Goal: Task Accomplishment & Management: Manage account settings

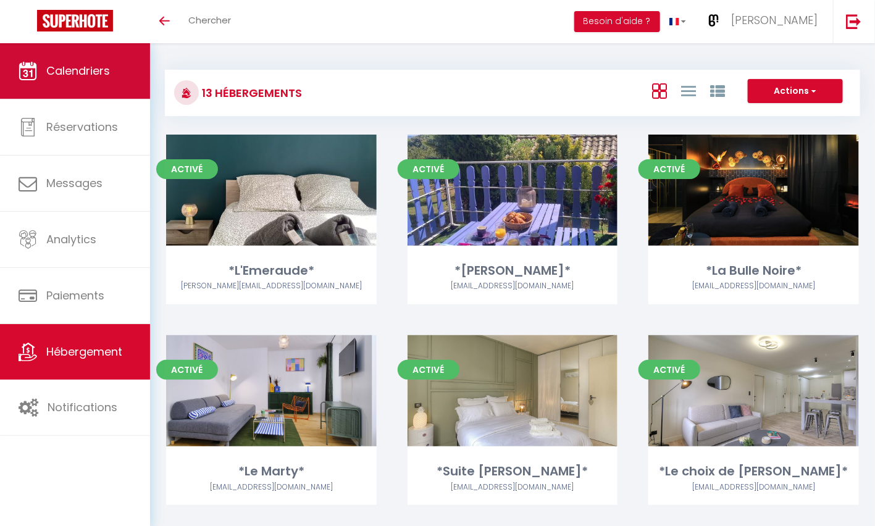
click at [97, 79] on link "Calendriers" at bounding box center [75, 71] width 150 height 56
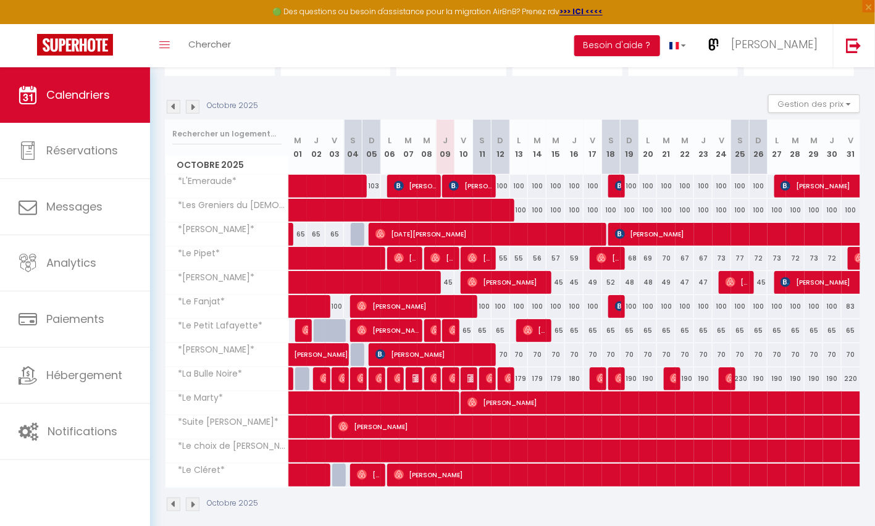
scroll to position [115, 0]
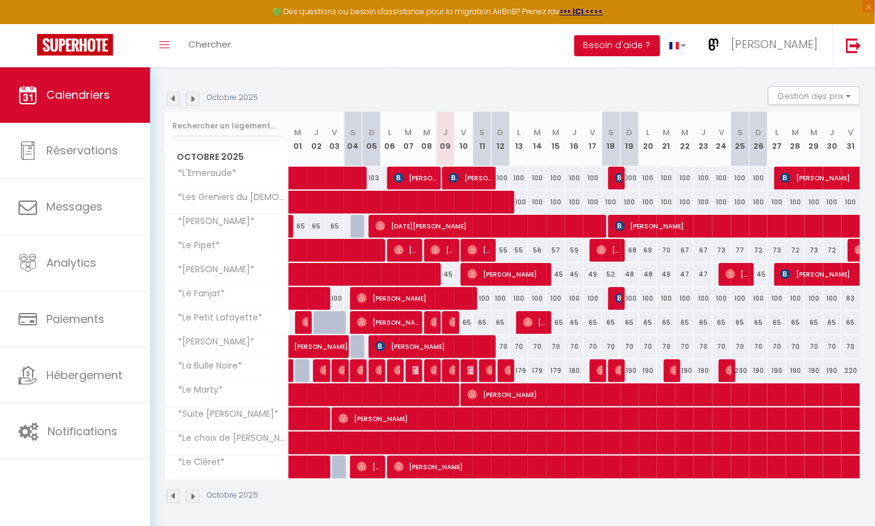
click at [195, 99] on img at bounding box center [193, 99] width 14 height 14
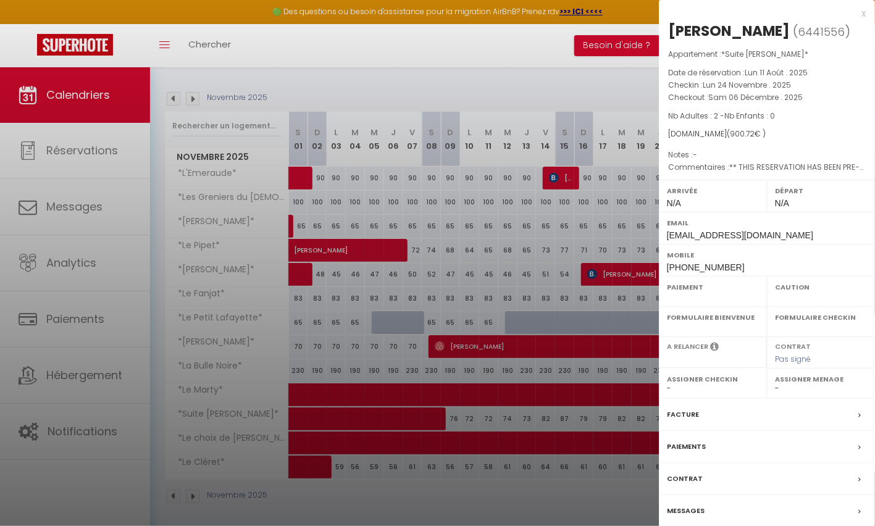
select select "OK"
select select "0"
select select "1"
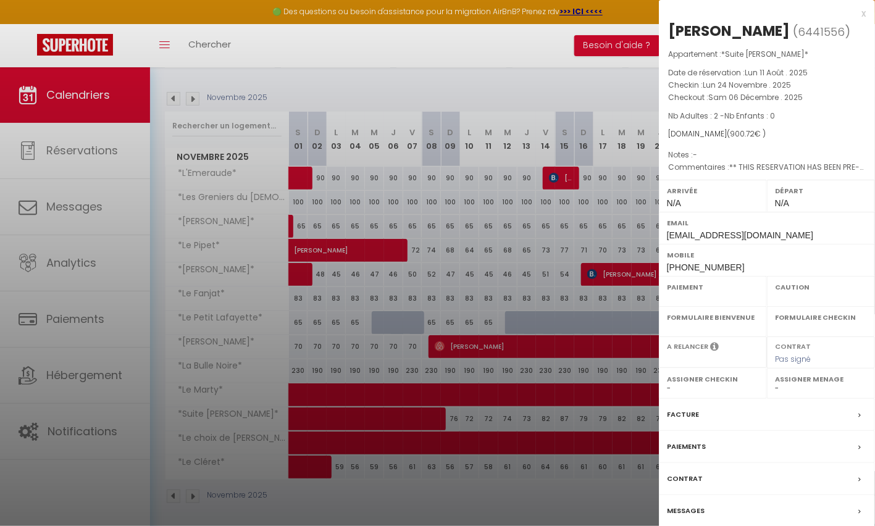
select select
select select "37545"
drag, startPoint x: 864, startPoint y: 14, endPoint x: 863, endPoint y: 33, distance: 19.8
click at [864, 14] on div "x" at bounding box center [762, 13] width 207 height 15
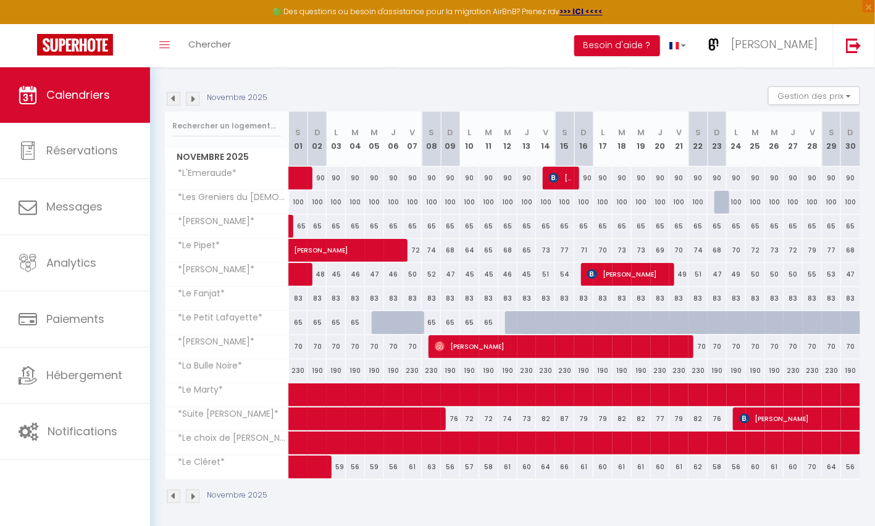
click at [197, 97] on img at bounding box center [193, 99] width 14 height 14
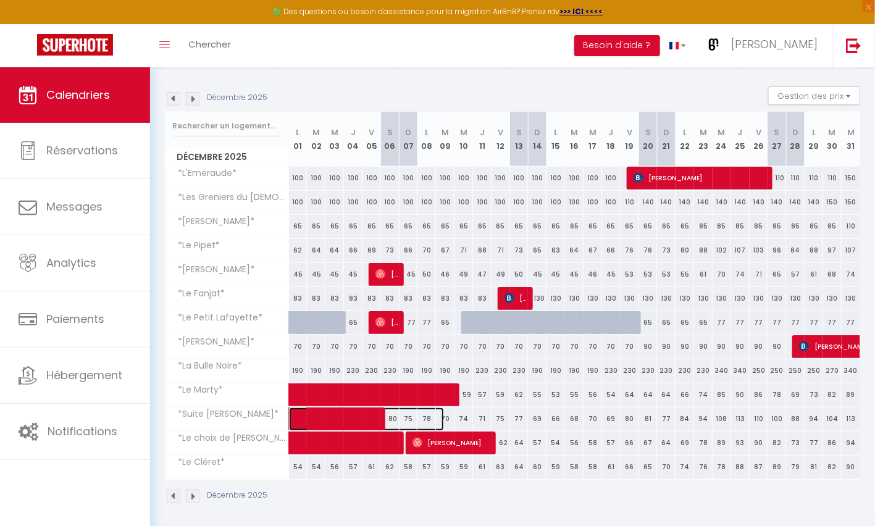
click at [312, 415] on span at bounding box center [373, 419] width 142 height 23
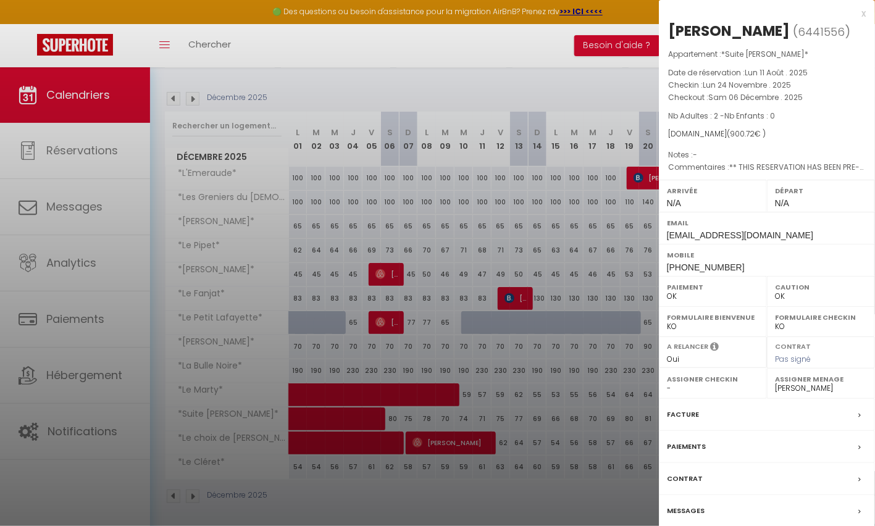
click at [702, 453] on label "Paiements" at bounding box center [686, 446] width 39 height 13
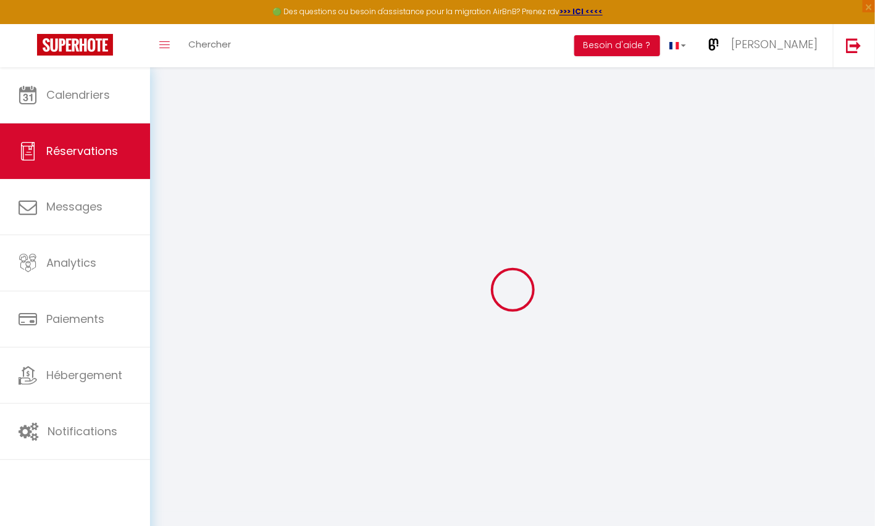
select select
checkbox input "false"
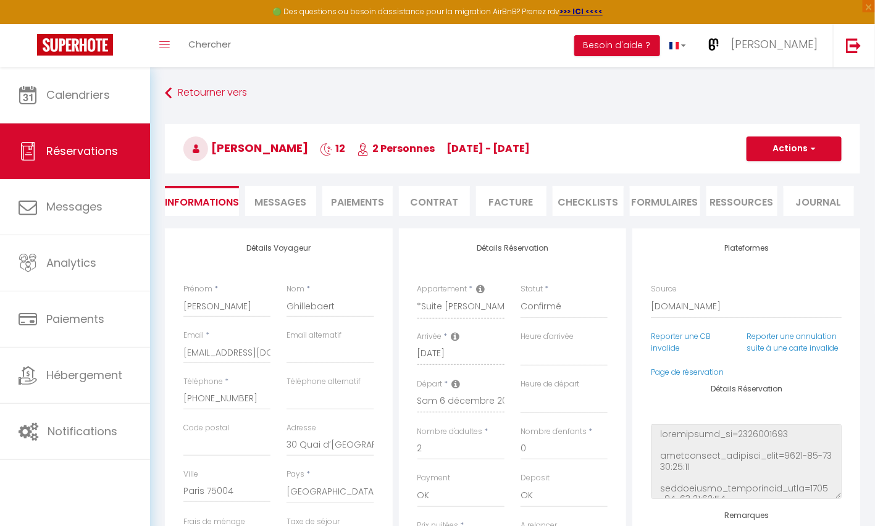
select select
checkbox input "false"
type textarea "** THIS RESERVATION HAS BEEN PRE-PAID ** BOOKING NOTE : Payment charge is EUR 1…"
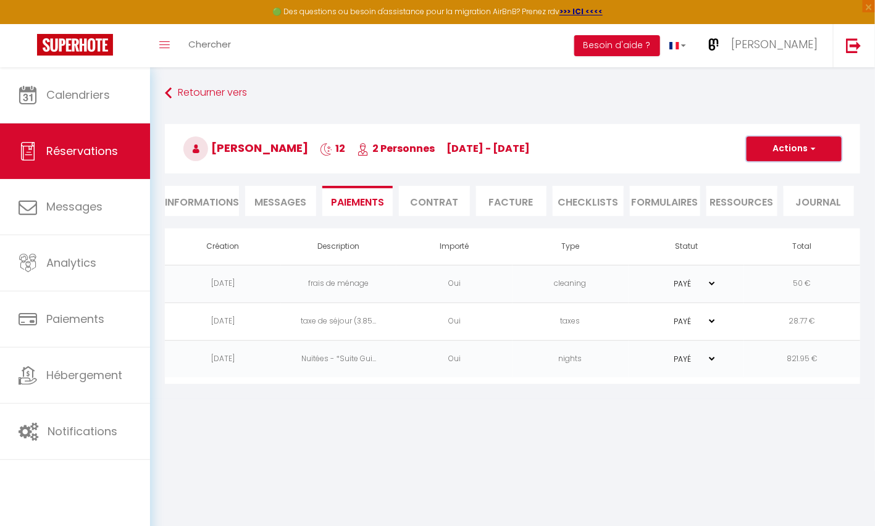
click at [819, 152] on button "Actions" at bounding box center [794, 148] width 95 height 25
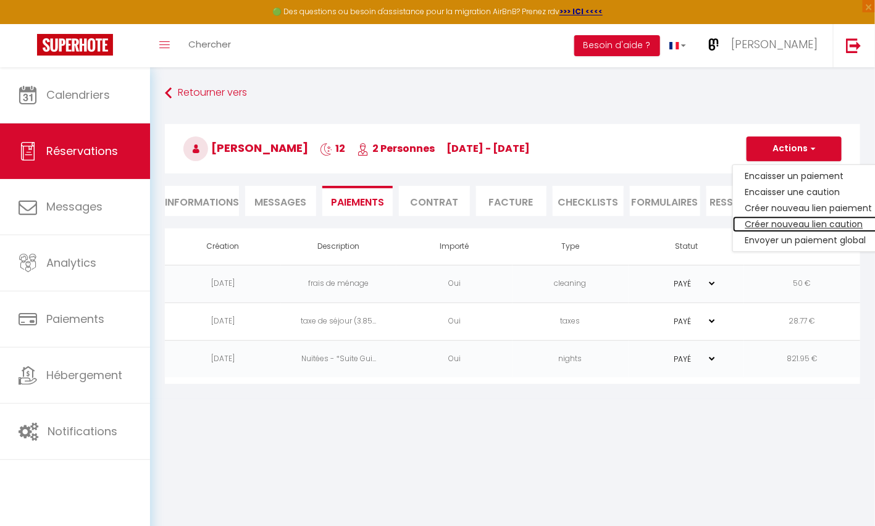
click at [789, 222] on link "Créer nouveau lien caution" at bounding box center [809, 224] width 152 height 16
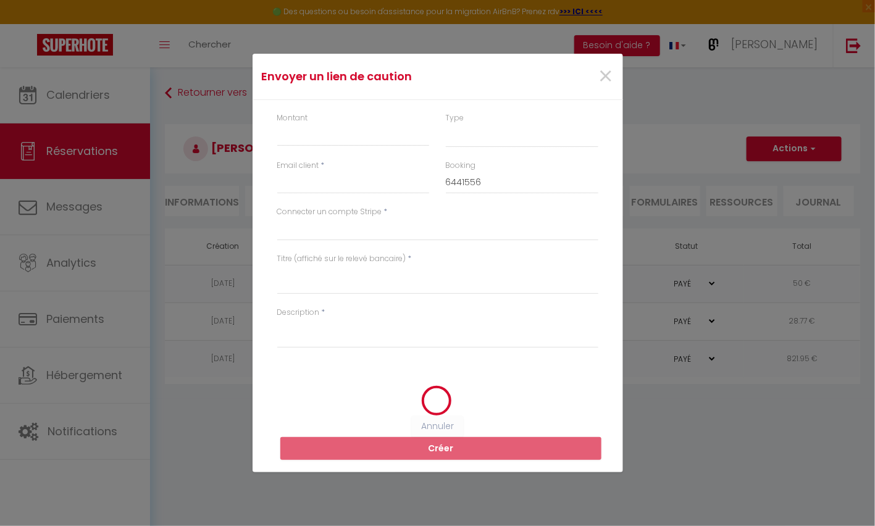
select select "nights"
type input "[EMAIL_ADDRESS][DOMAIN_NAME]"
select select "7840"
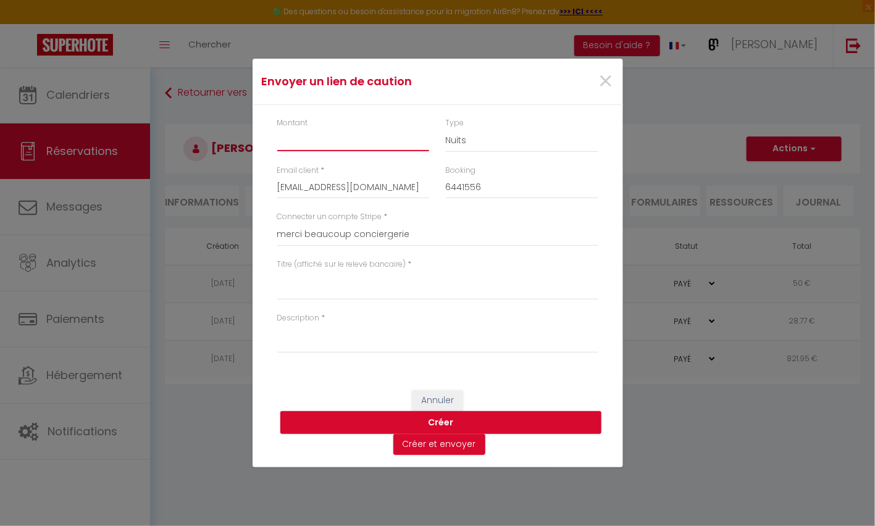
click at [372, 142] on input "Montant" at bounding box center [353, 140] width 153 height 22
type input "100"
click at [481, 144] on select "Nuits Frais de ménage Taxe de séjour [GEOGRAPHIC_DATA]" at bounding box center [522, 140] width 153 height 23
select select "other"
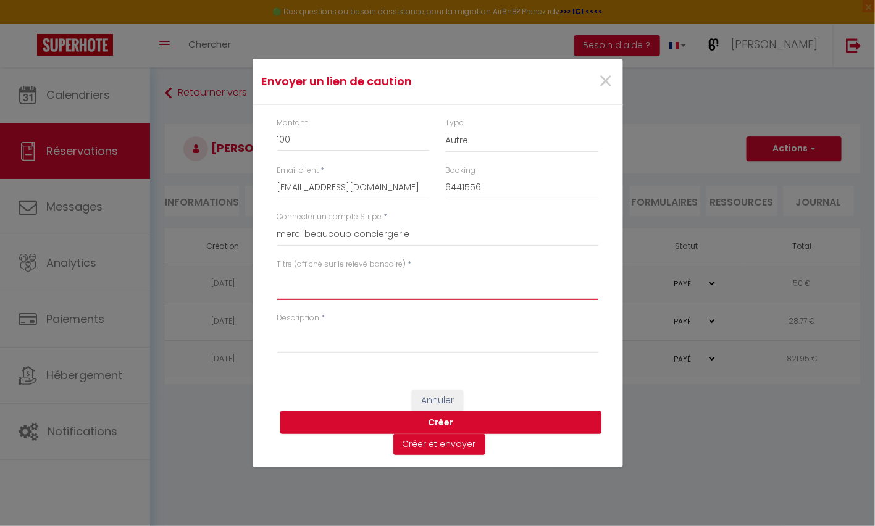
click at [395, 295] on textarea "Titre (affiché sur le relevé bancaire)" at bounding box center [437, 285] width 321 height 30
click at [314, 284] on textarea "Caution séjour" at bounding box center [437, 285] width 321 height 30
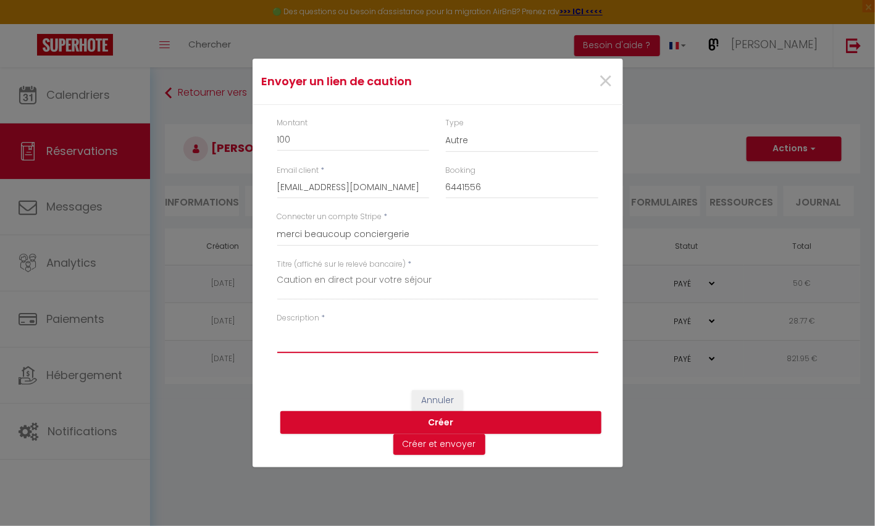
click at [330, 342] on textarea "Description" at bounding box center [437, 339] width 321 height 30
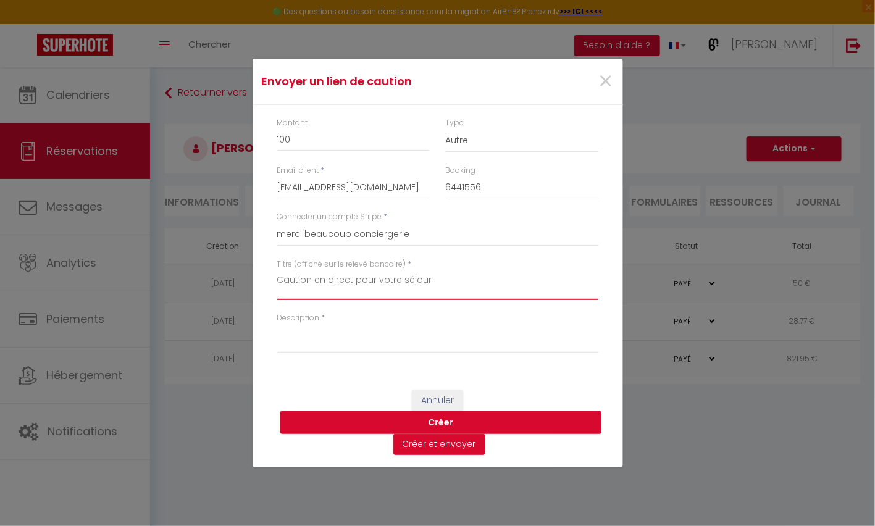
click at [429, 282] on textarea "Caution en direct pour votre séjour" at bounding box center [437, 285] width 321 height 30
drag, startPoint x: 461, startPoint y: 280, endPoint x: 430, endPoint y: 281, distance: 30.3
click at [430, 281] on textarea "Caution en direct pour votre séjour du 24/" at bounding box center [437, 285] width 321 height 30
type textarea "Caution en direct pour votre séjour au [GEOGRAPHIC_DATA]"
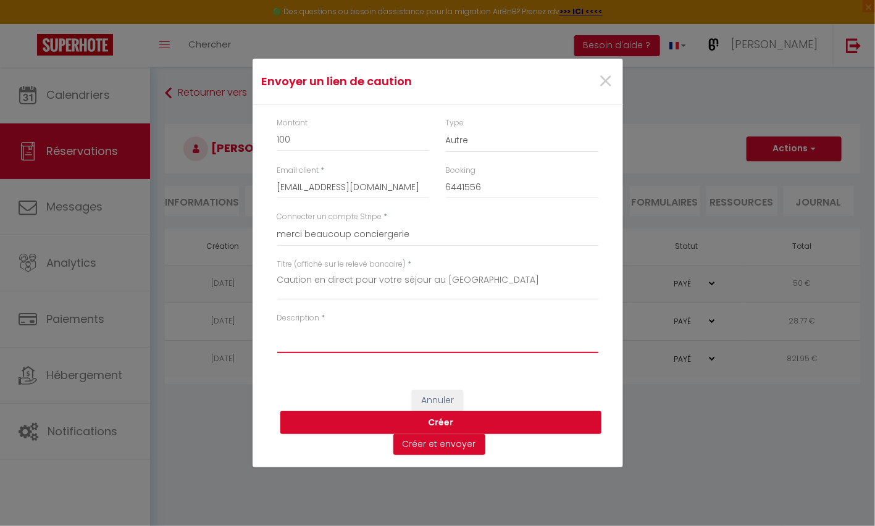
click at [366, 346] on textarea "Description" at bounding box center [437, 339] width 321 height 30
type textarea "Séjour du 24/11 au 06/12"
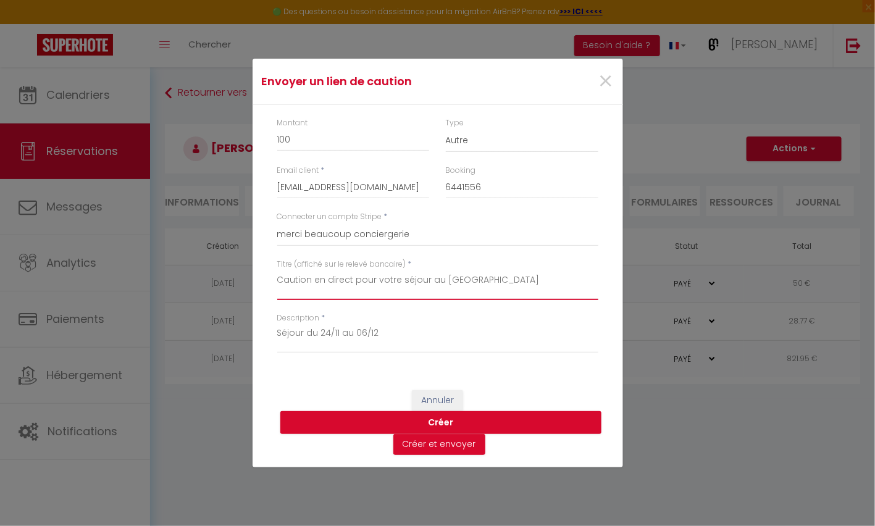
drag, startPoint x: 486, startPoint y: 280, endPoint x: 353, endPoint y: 283, distance: 132.8
click at [353, 283] on textarea "Caution en direct pour votre séjour au [GEOGRAPHIC_DATA]" at bounding box center [437, 285] width 321 height 30
type textarea "Caution en direct_Séjour à [GEOGRAPHIC_DATA]"
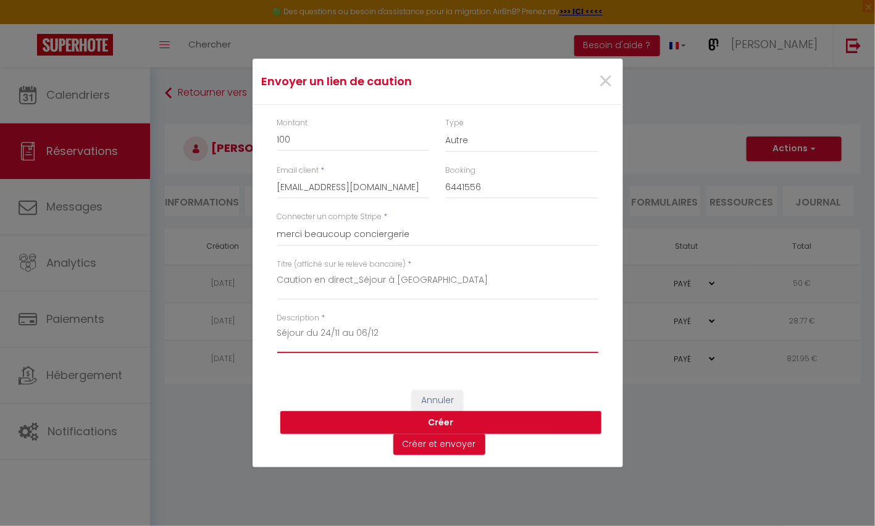
click at [308, 334] on textarea "Séjour du 24/11 au 06/12" at bounding box center [437, 339] width 321 height 30
type textarea "Séjour au Guillaume du 24/11 au 06/12"
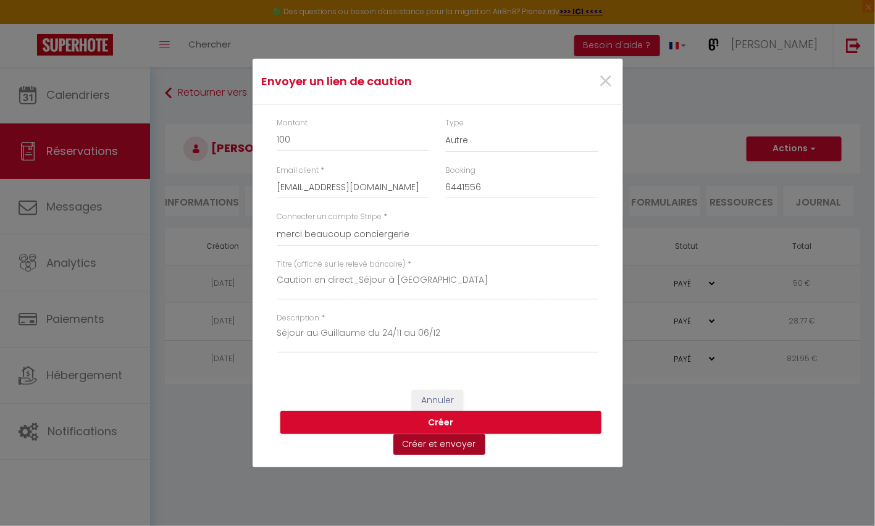
click at [432, 445] on button "Créer et envoyer" at bounding box center [439, 444] width 92 height 21
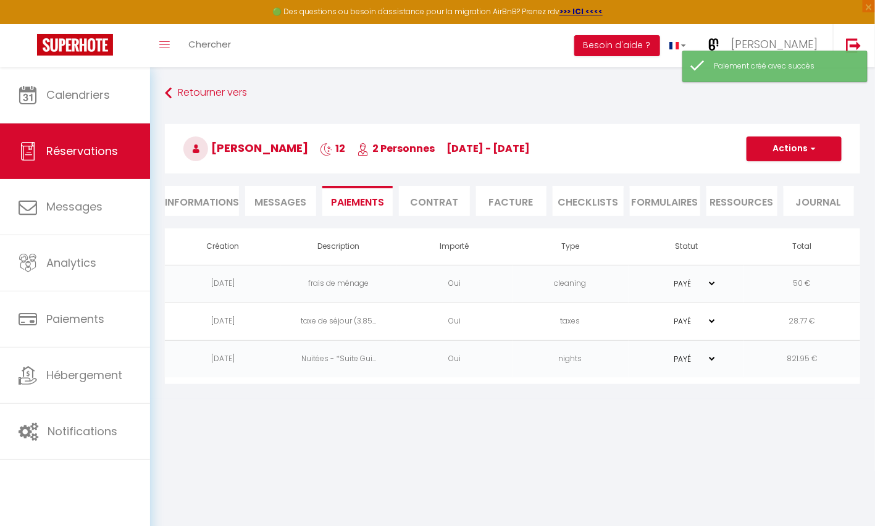
select select "fr"
type input "[EMAIL_ADDRESS][DOMAIN_NAME]"
type input "Demande de dépôt"
type textarea "Bonjour, Nous vous invitons à cliquer sur le lien ci-dessous pour effectuer le …"
select select "0"
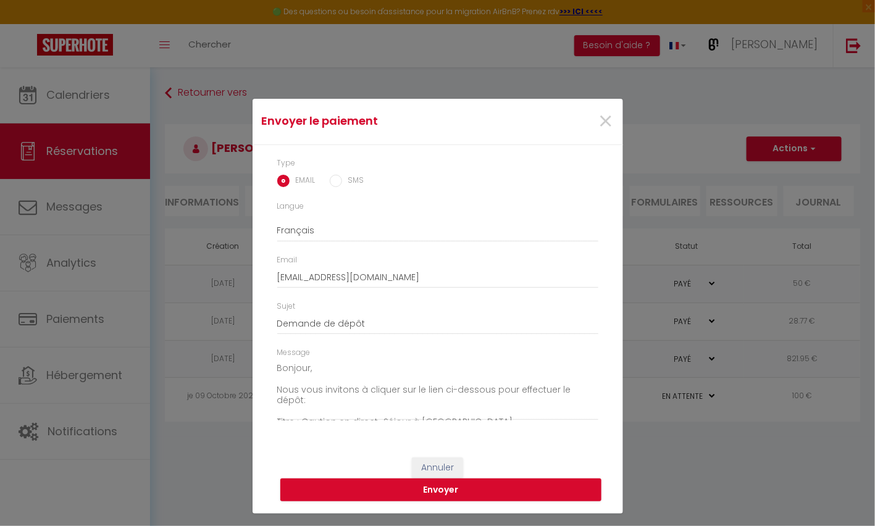
click at [336, 184] on input "SMS" at bounding box center [336, 181] width 12 height 12
radio input "true"
radio input "false"
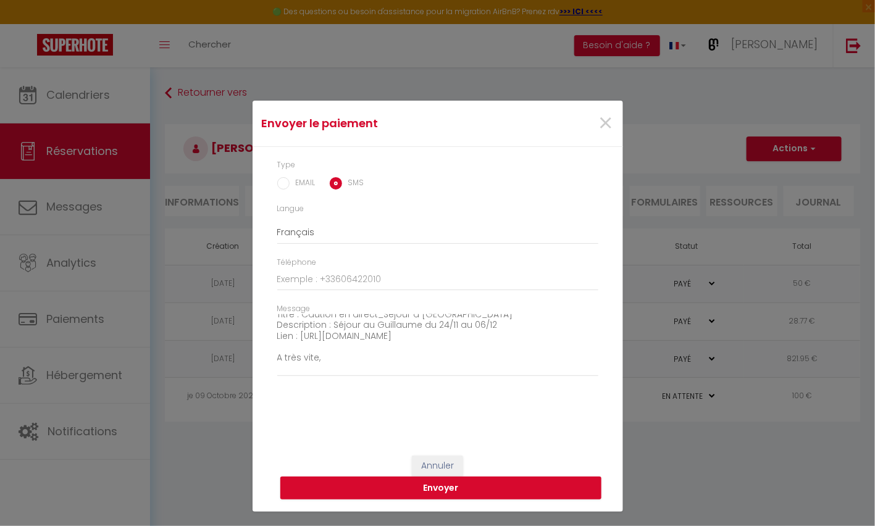
scroll to position [75, 0]
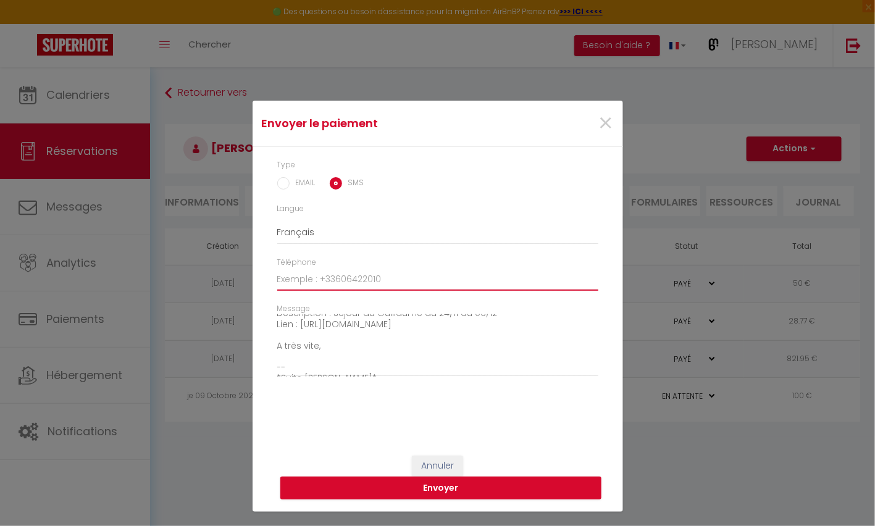
click at [443, 279] on input "Téléphone" at bounding box center [437, 280] width 321 height 22
type input "0772005991"
click at [453, 488] on button "Envoyer" at bounding box center [440, 488] width 321 height 23
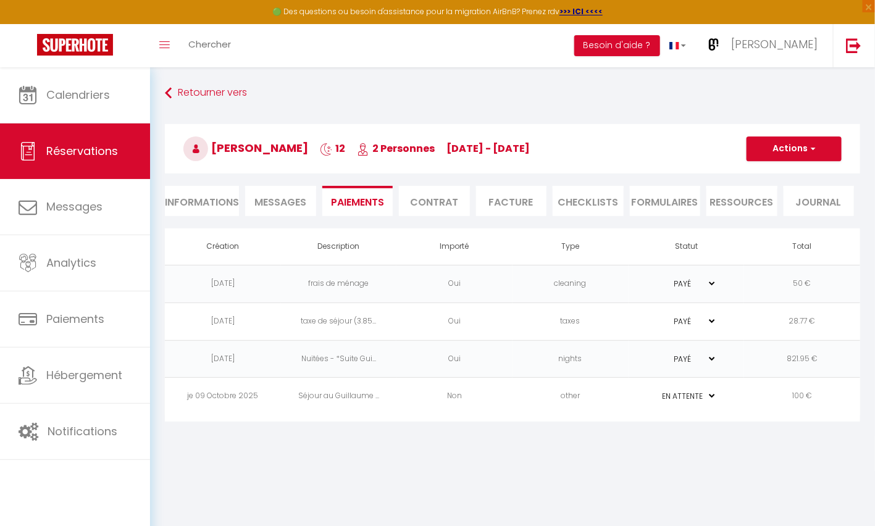
click at [207, 195] on li "Informations" at bounding box center [202, 201] width 74 height 30
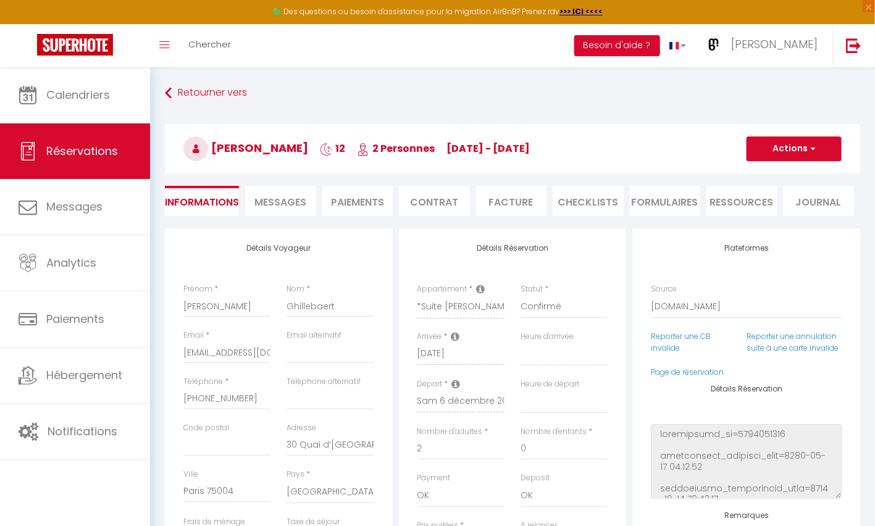
select select
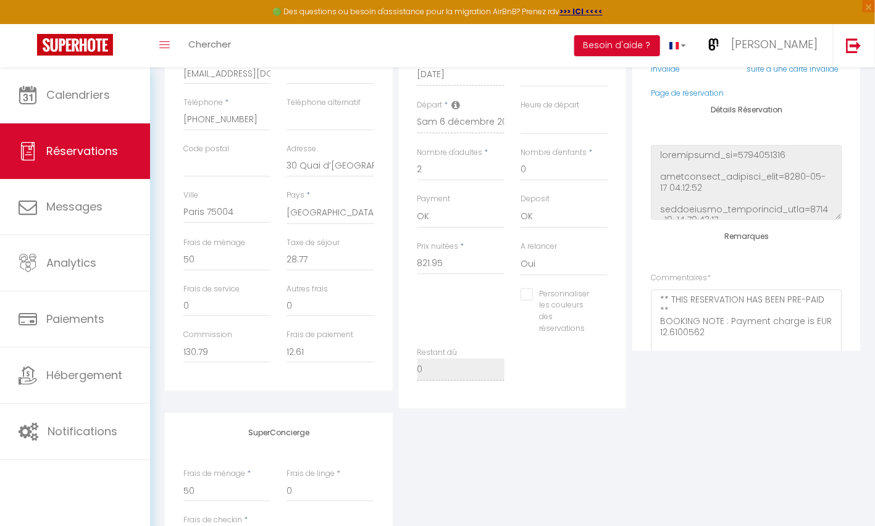
scroll to position [282, 0]
click at [529, 291] on input "Personnaliser les couleurs des réservations" at bounding box center [557, 292] width 72 height 12
checkbox input "true"
select select
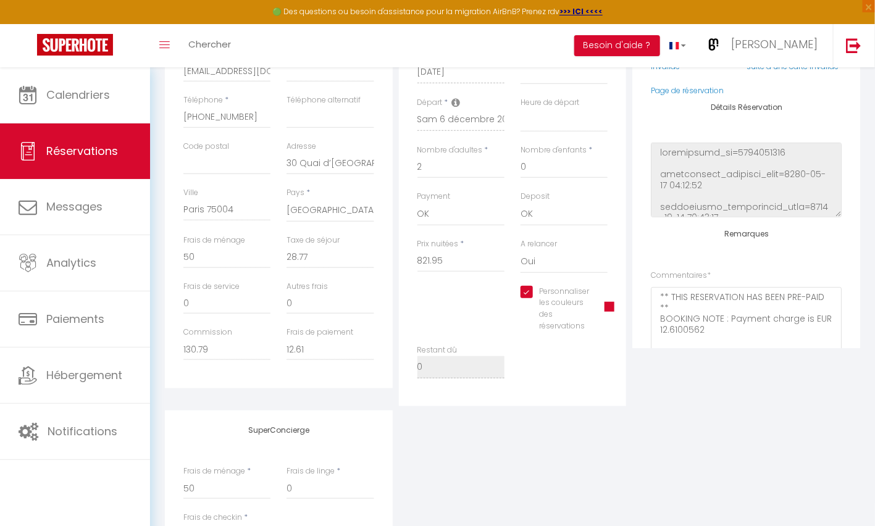
click at [607, 308] on span at bounding box center [610, 307] width 10 height 10
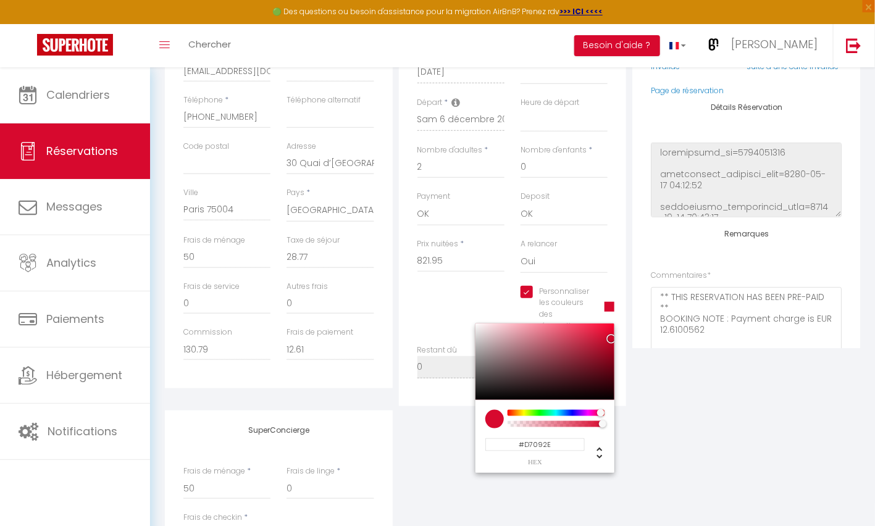
select select
type input "#2E09D7"
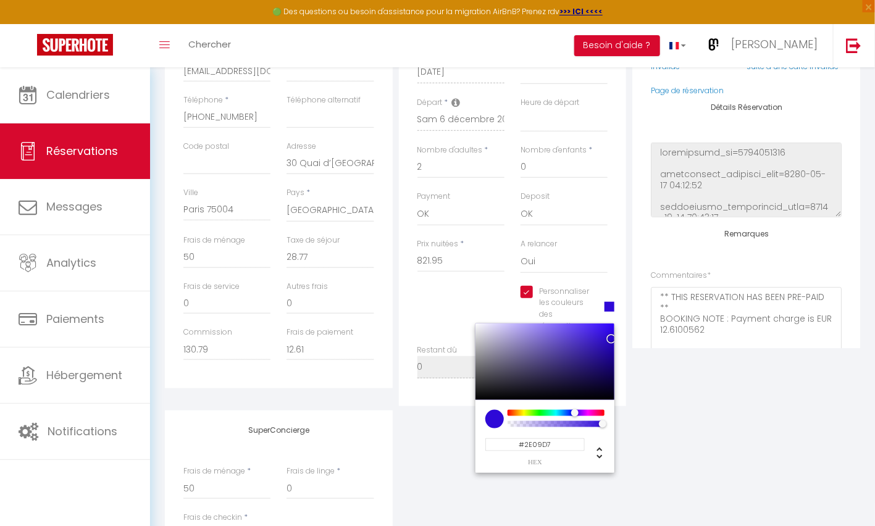
click at [574, 413] on div at bounding box center [556, 413] width 94 height 6
click at [476, 297] on div "Personnaliser les couleurs des réservations #2E09D7 #2E09D7 hex 46 r 9 g 215 b …" at bounding box center [512, 315] width 207 height 59
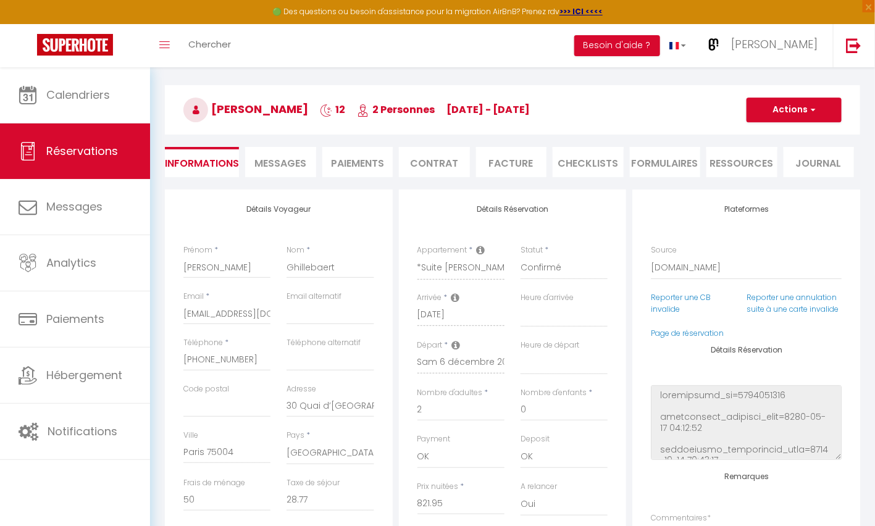
scroll to position [0, 0]
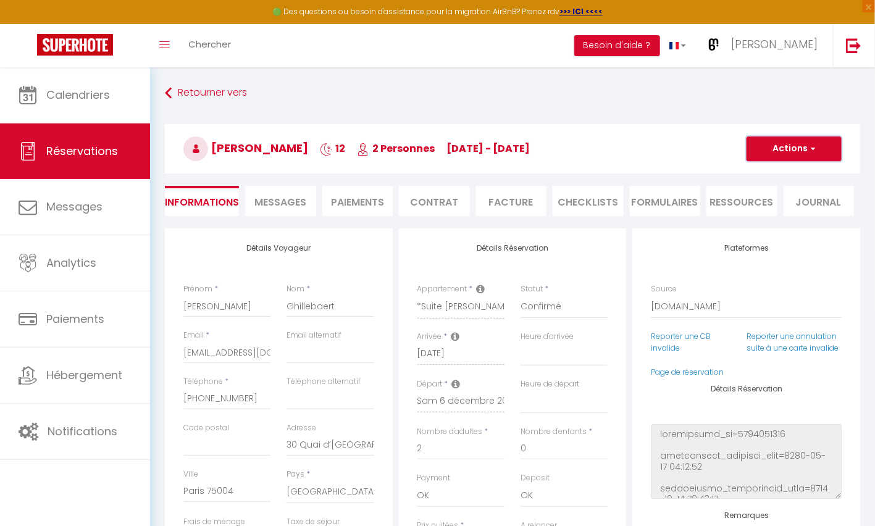
click at [810, 148] on span "button" at bounding box center [811, 148] width 7 height 11
click at [775, 170] on link "Enregistrer" at bounding box center [782, 176] width 98 height 16
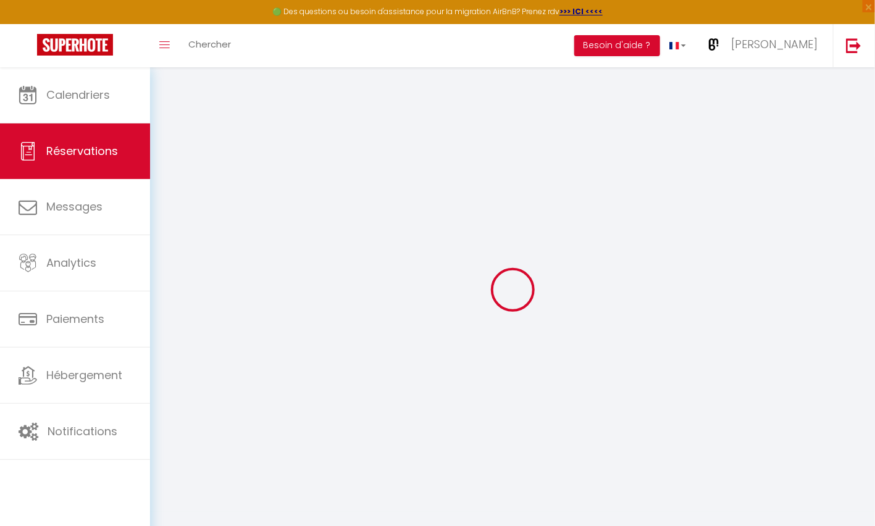
select select "not_cancelled"
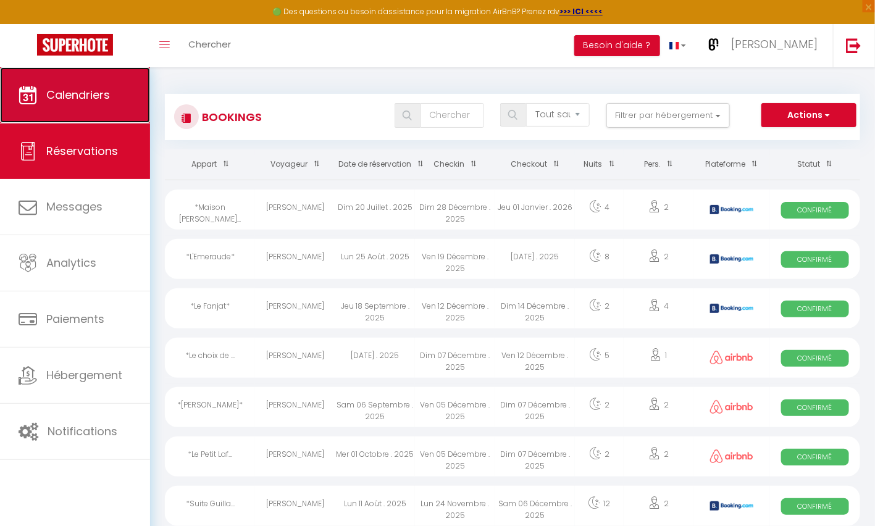
click at [101, 93] on span "Calendriers" at bounding box center [78, 94] width 64 height 15
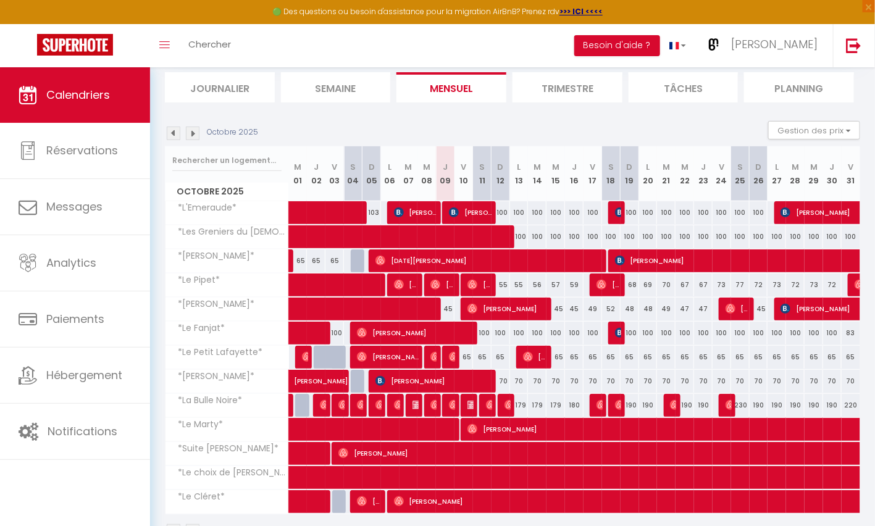
scroll to position [115, 0]
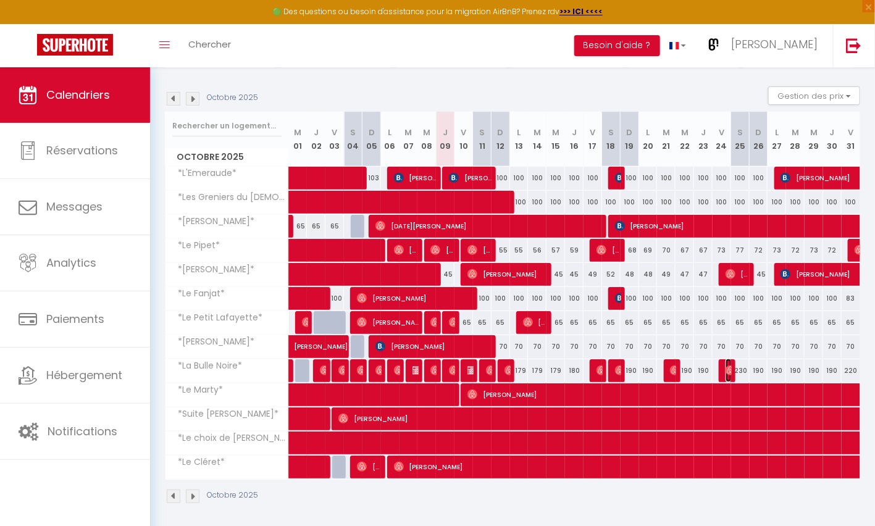
click at [729, 367] on img at bounding box center [731, 371] width 10 height 10
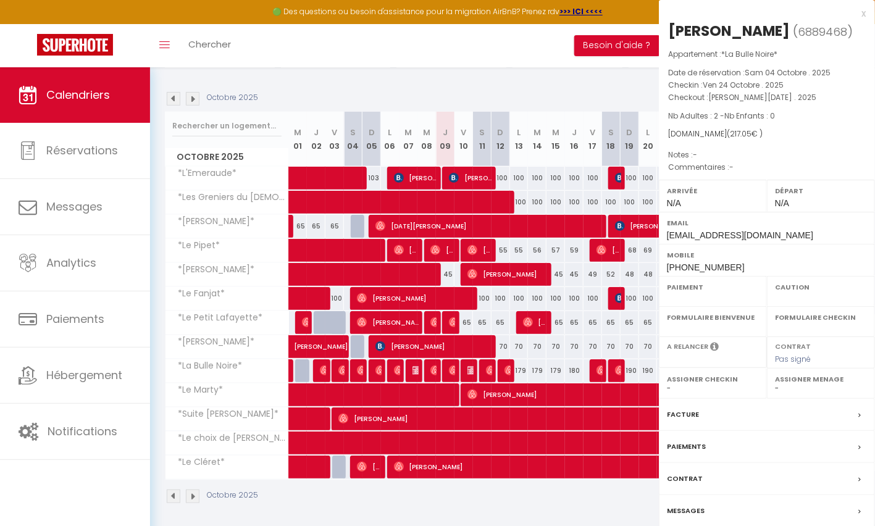
select select "OK"
select select "0"
select select "1"
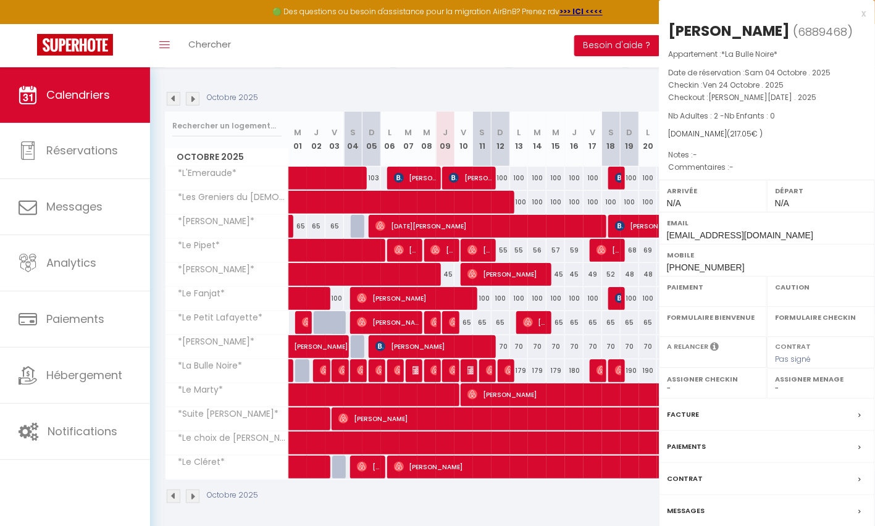
select select
select select "37545"
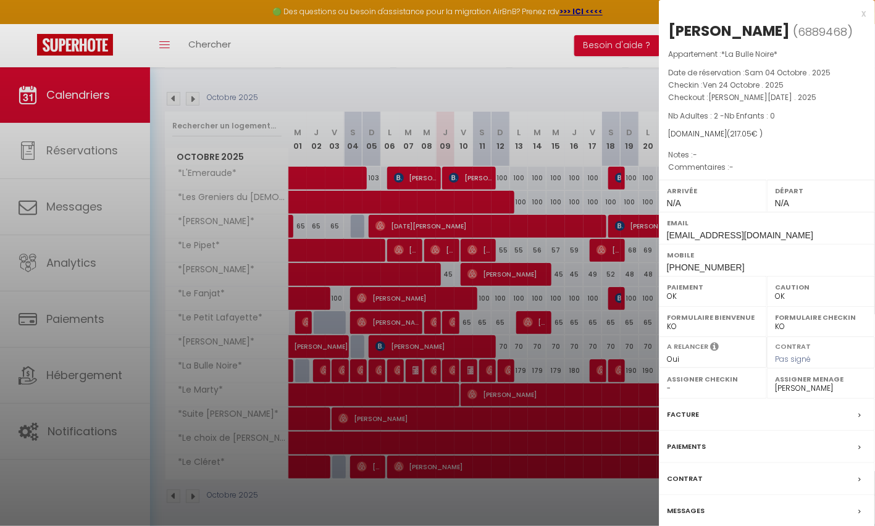
click at [864, 12] on div "x" at bounding box center [762, 13] width 207 height 15
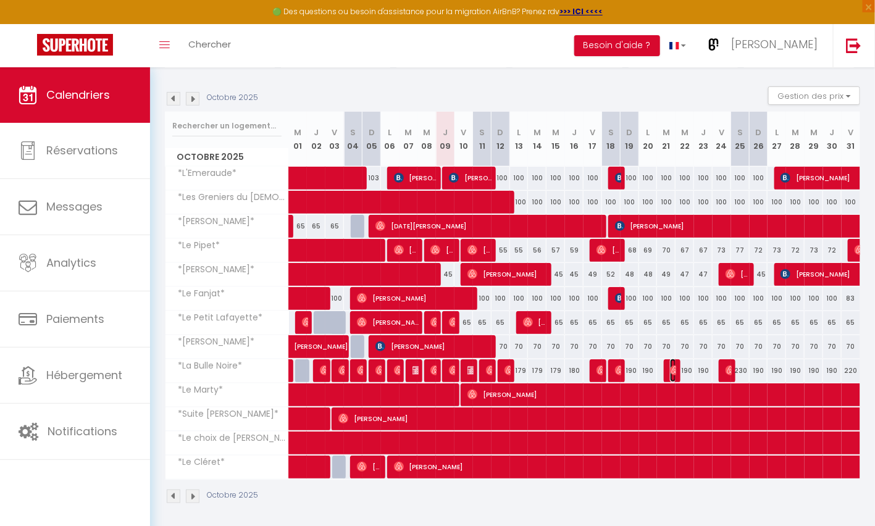
click at [673, 366] on img at bounding box center [675, 371] width 10 height 10
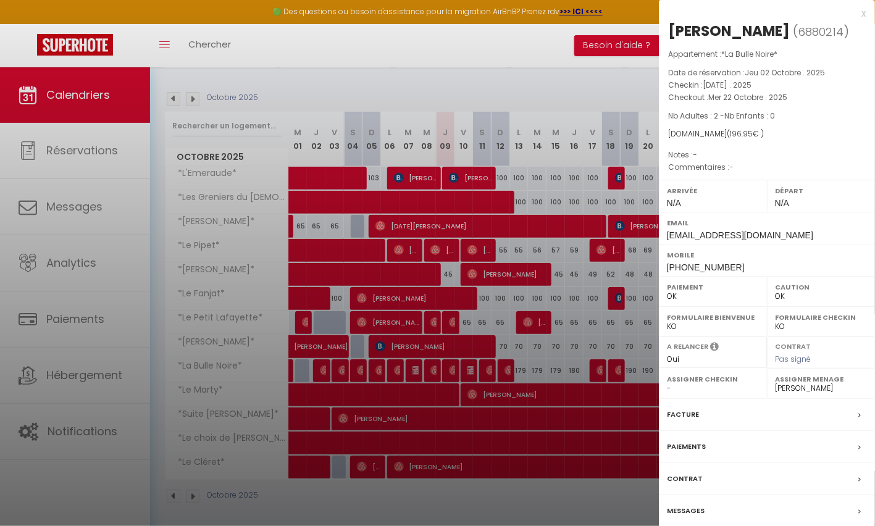
click at [862, 10] on div "x" at bounding box center [762, 13] width 207 height 15
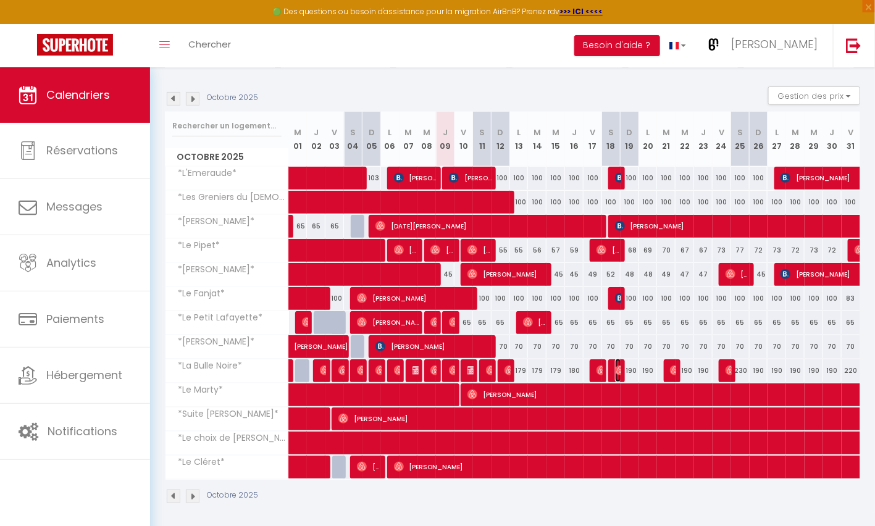
click at [616, 369] on img at bounding box center [620, 371] width 10 height 10
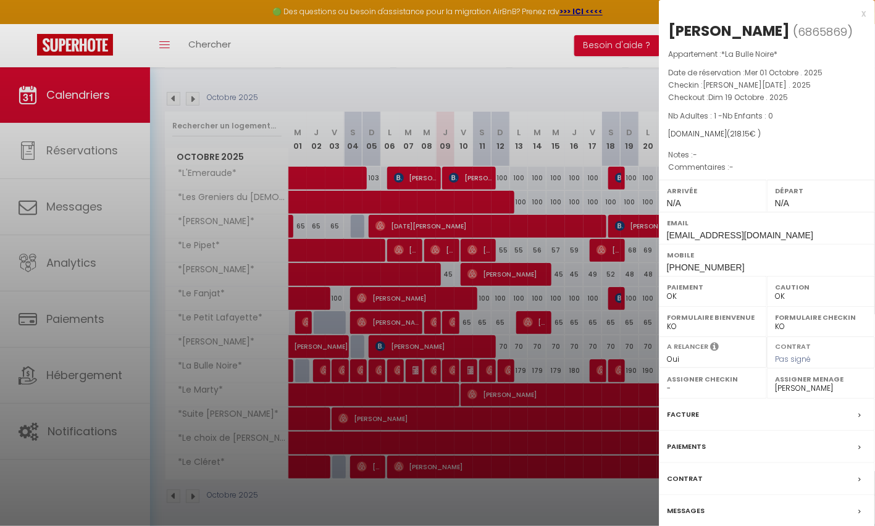
click at [677, 518] on label "Messages" at bounding box center [686, 511] width 38 height 13
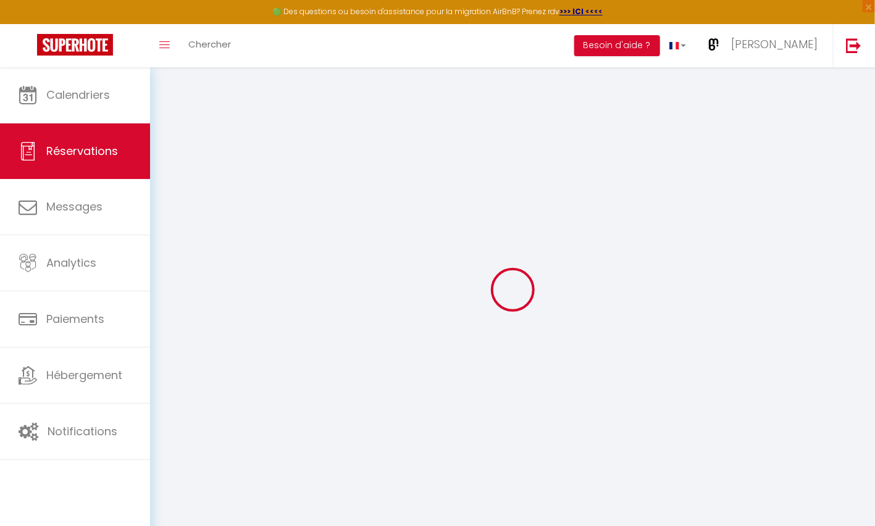
select select
checkbox input "false"
select index
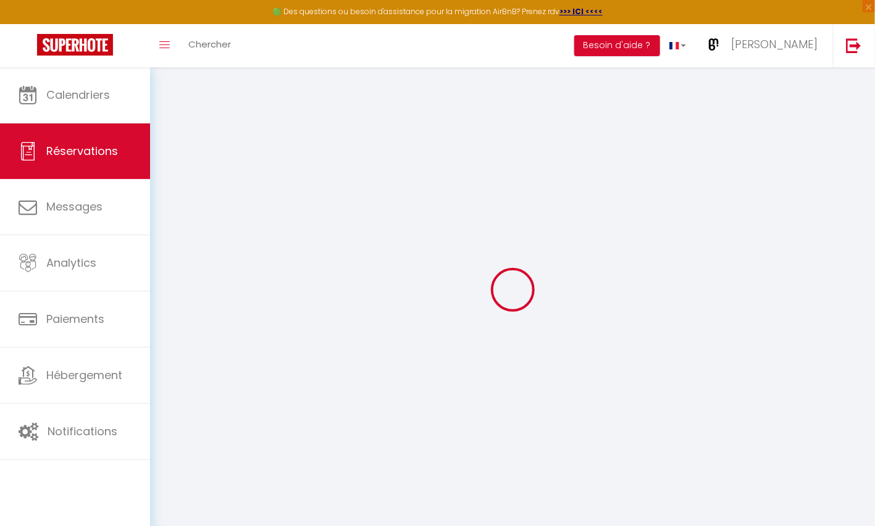
select select
checkbox input "false"
select index
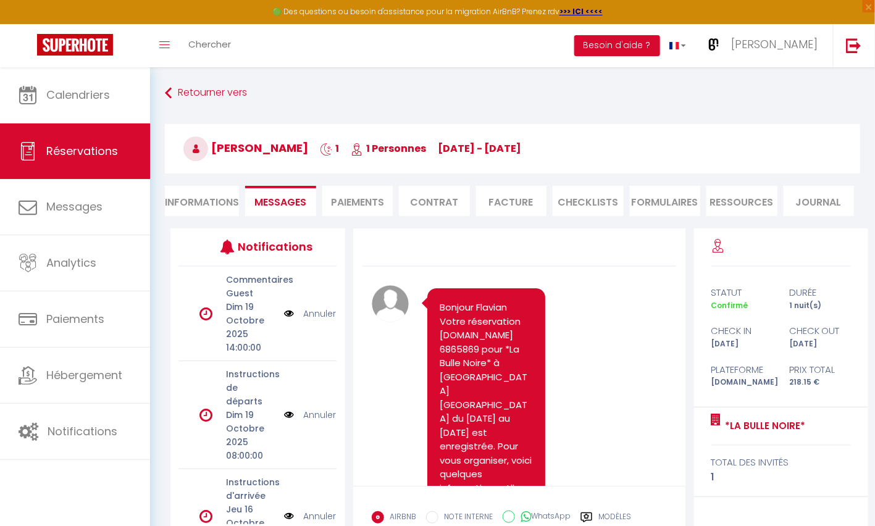
scroll to position [1510, 0]
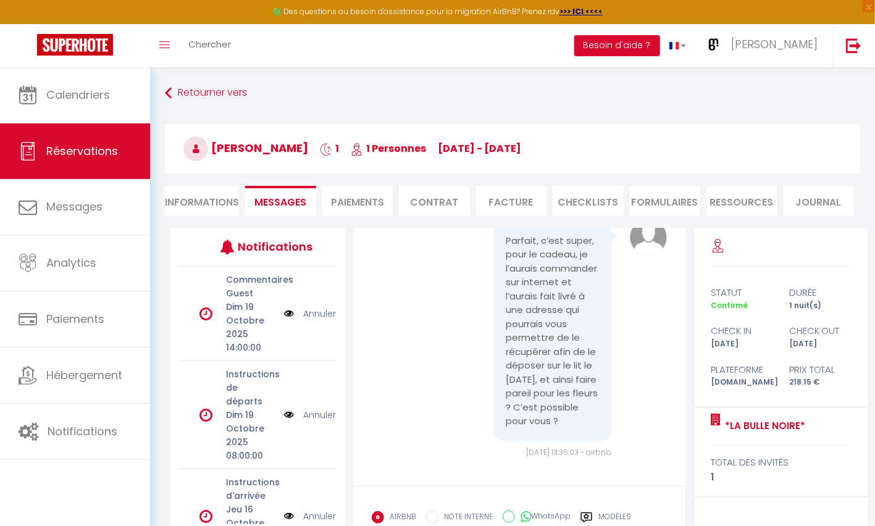
click at [210, 200] on li "Informations" at bounding box center [202, 201] width 74 height 30
select select
select index
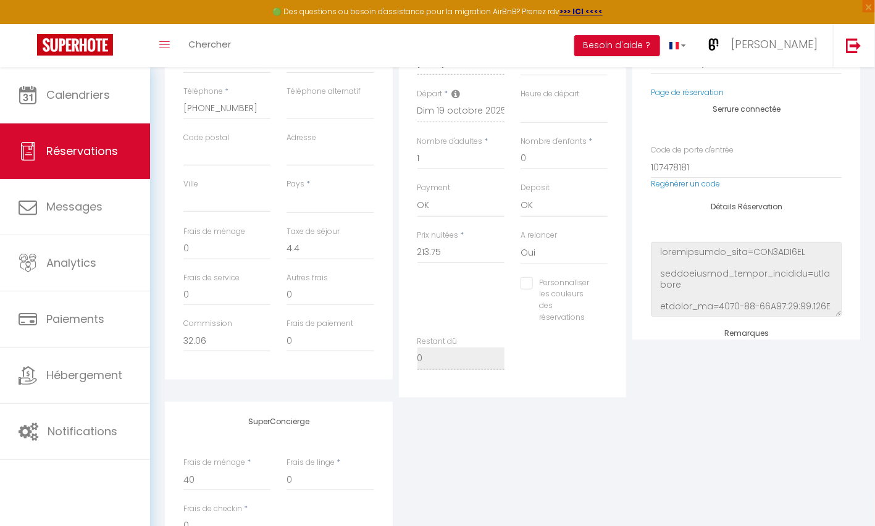
scroll to position [291, 0]
click at [529, 282] on input "Personnaliser les couleurs des réservations" at bounding box center [557, 282] width 72 height 12
checkbox input "true"
select select
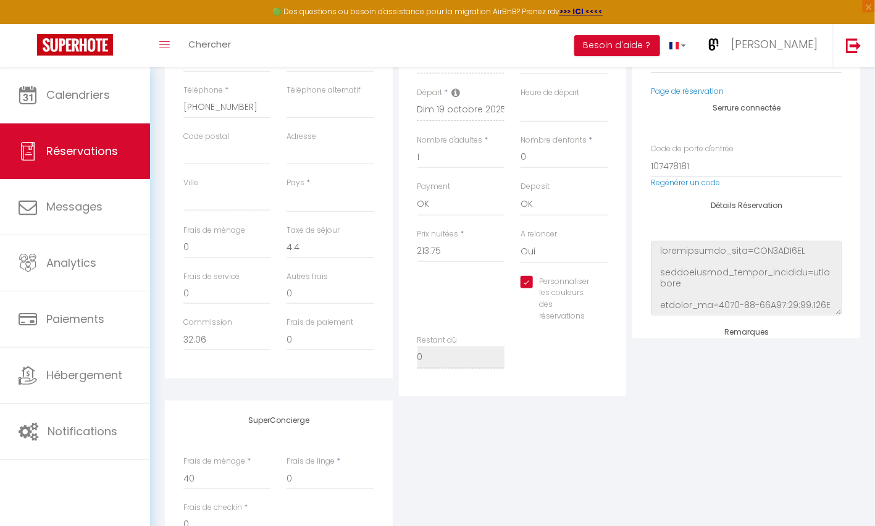
select select
select index
click at [608, 298] on span at bounding box center [610, 297] width 10 height 10
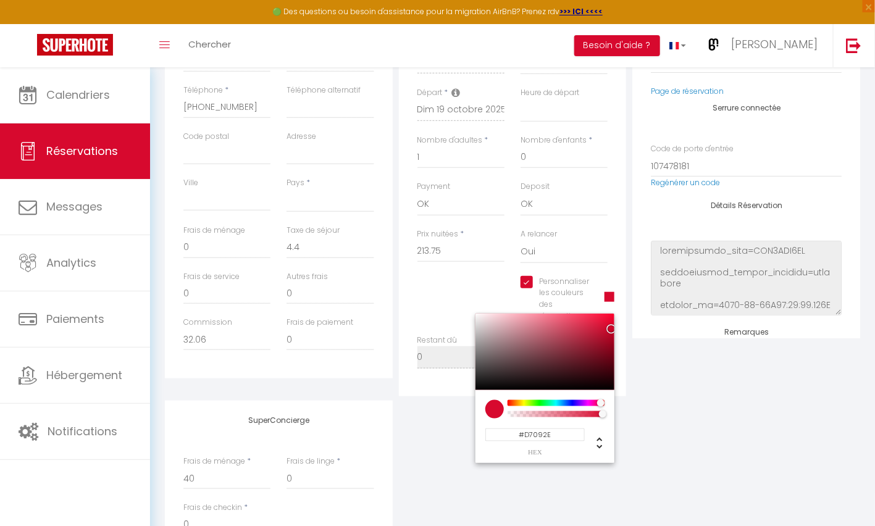
select select
select index
type input "#0925D7"
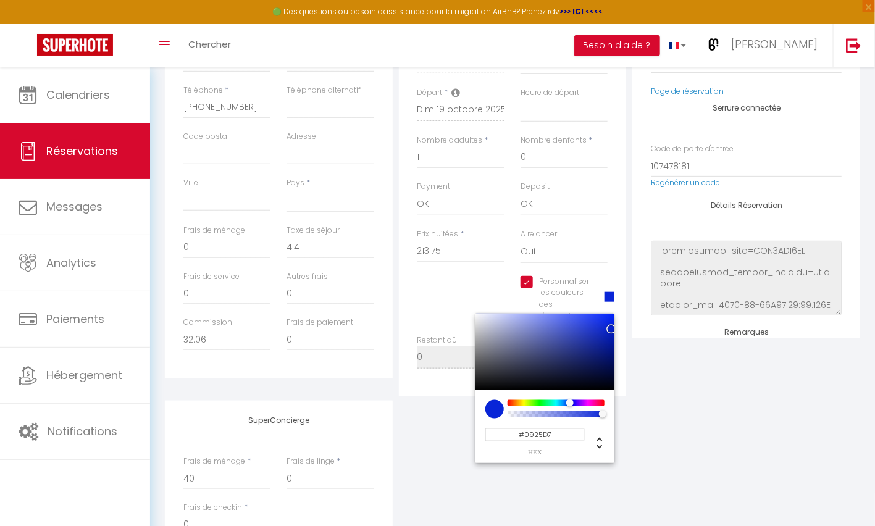
click at [569, 402] on div at bounding box center [556, 403] width 94 height 6
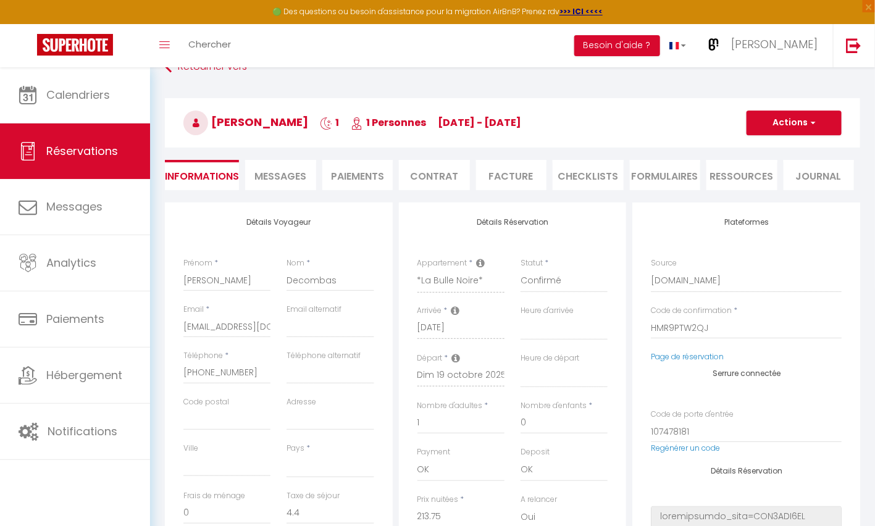
scroll to position [0, 0]
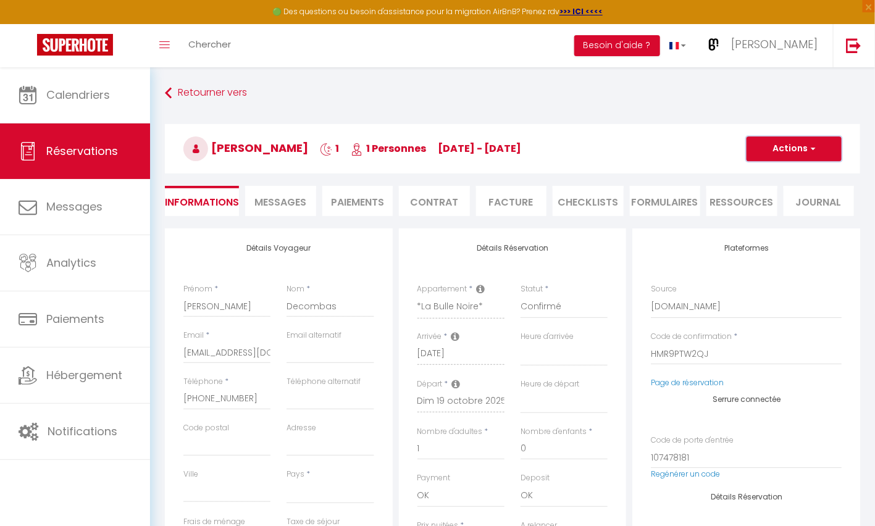
click at [819, 142] on button "Actions" at bounding box center [794, 148] width 95 height 25
click at [776, 172] on link "Enregistrer" at bounding box center [782, 176] width 98 height 16
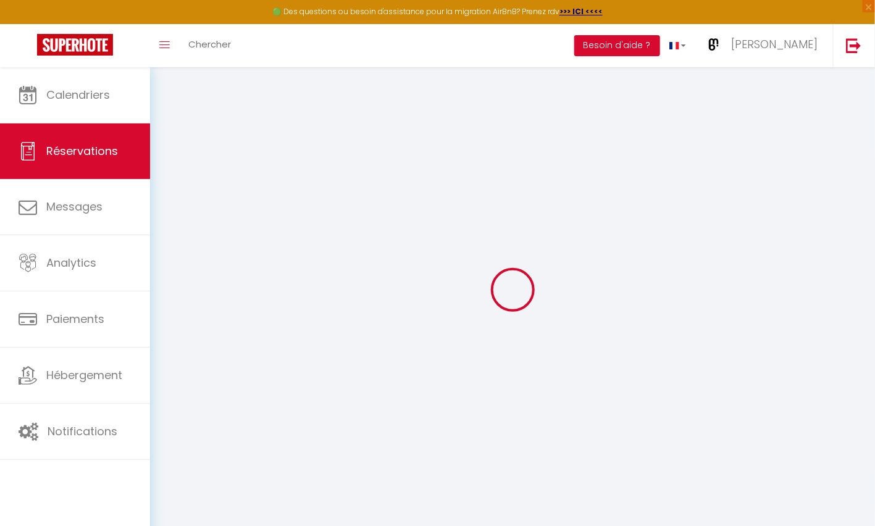
select select "not_cancelled"
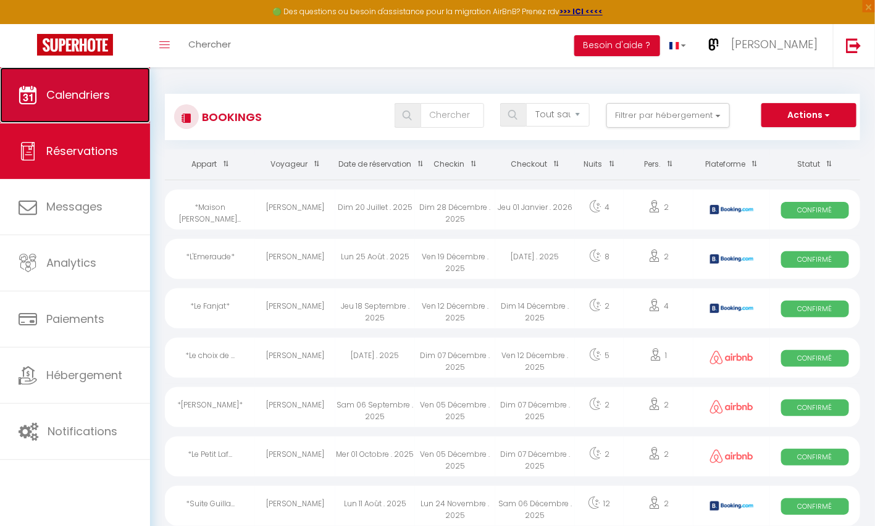
click at [83, 99] on span "Calendriers" at bounding box center [78, 94] width 64 height 15
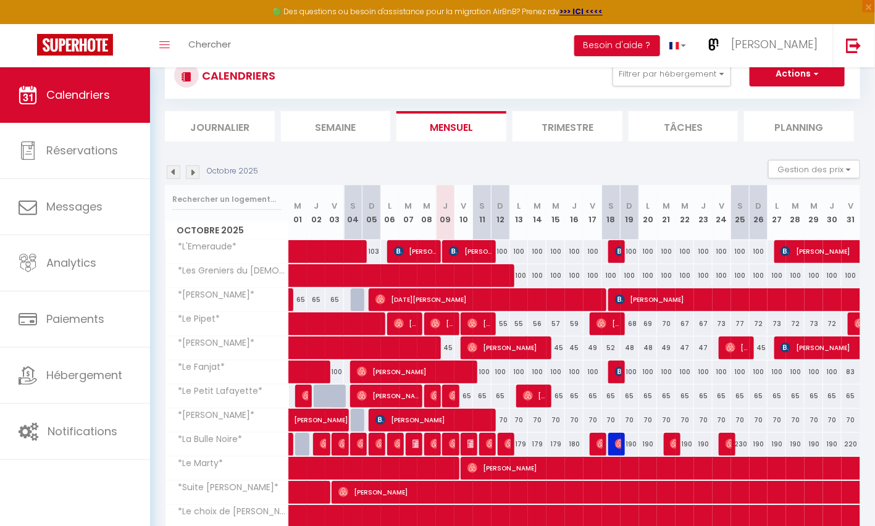
scroll to position [69, 0]
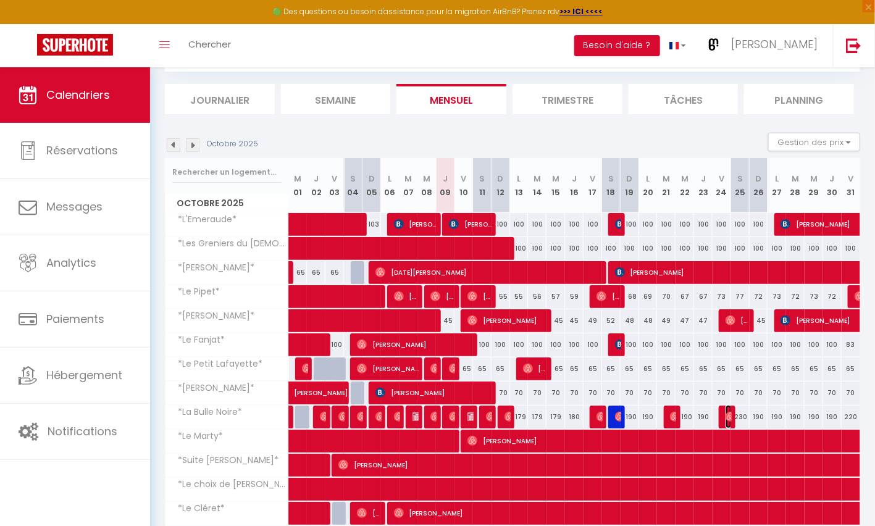
click at [727, 415] on img at bounding box center [731, 417] width 10 height 10
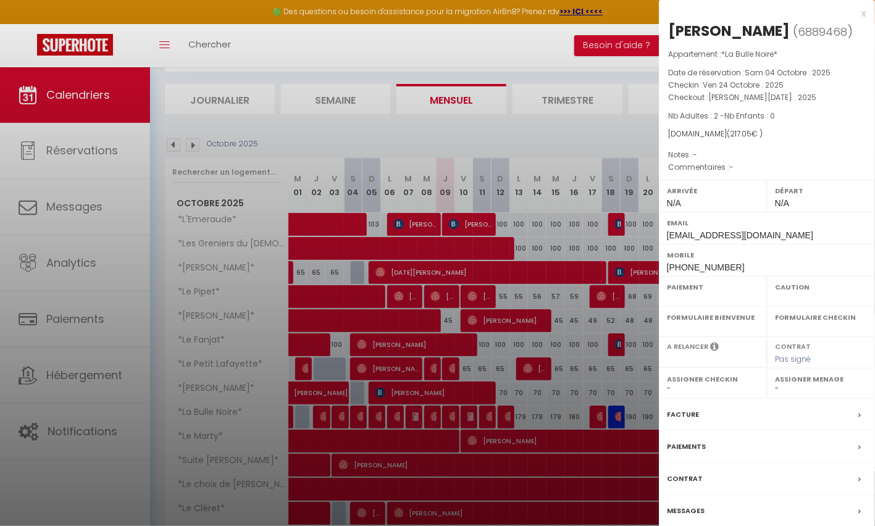
select select "OK"
select select "0"
select select "1"
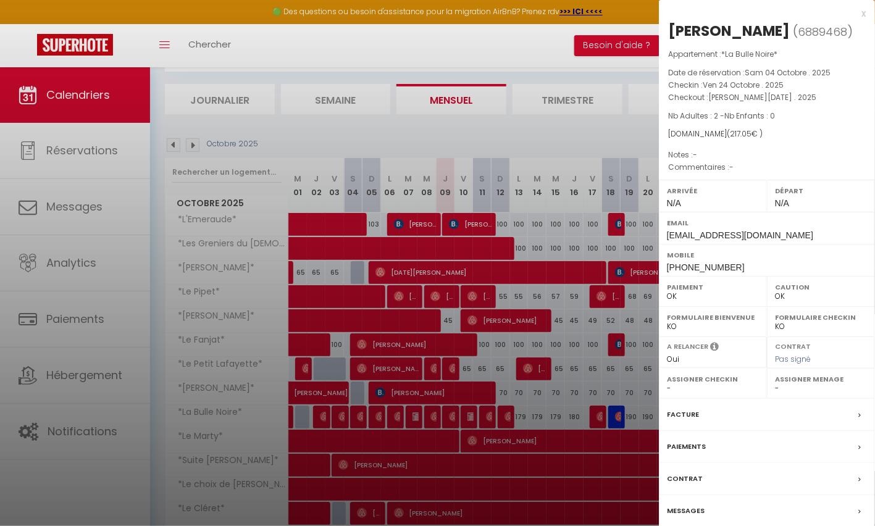
select select
select select "37545"
click at [687, 508] on label "Messages" at bounding box center [686, 511] width 38 height 13
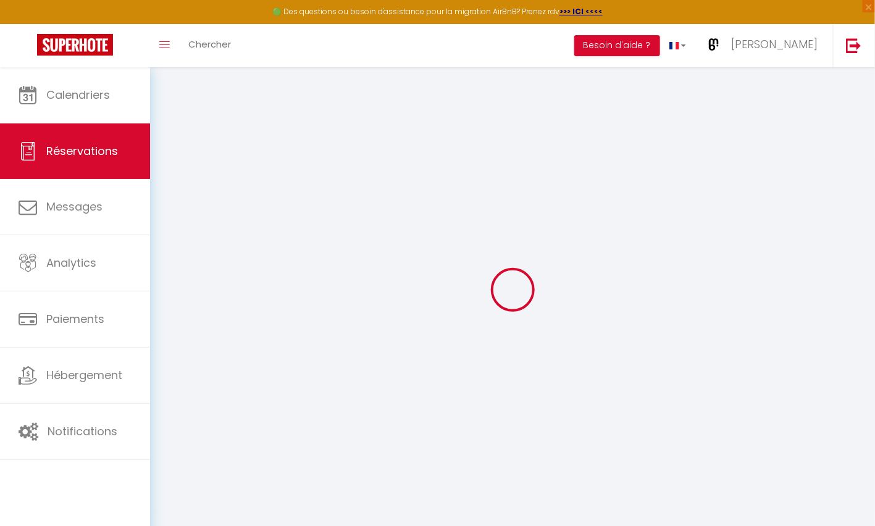
select select
checkbox input "false"
select index
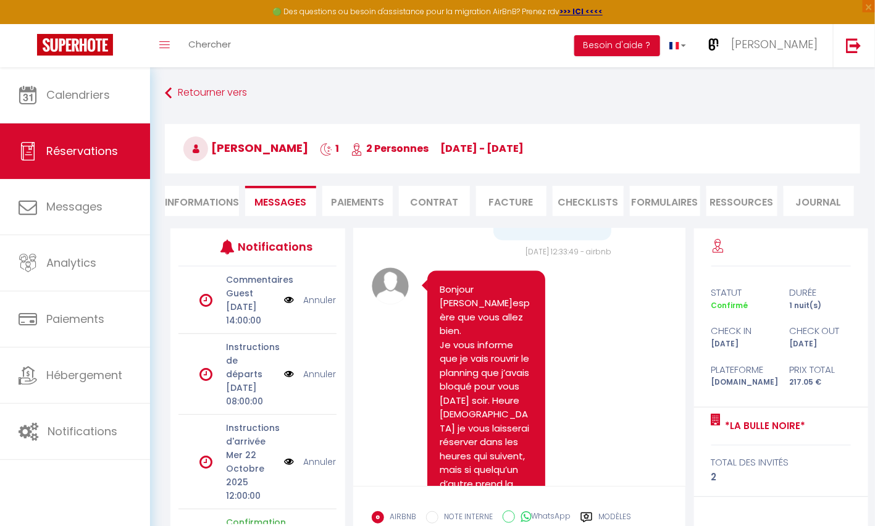
scroll to position [3133, 0]
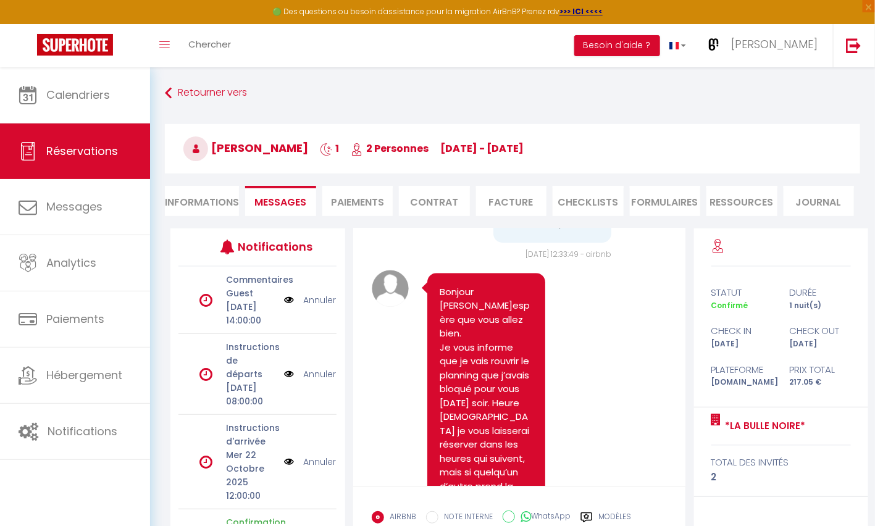
click at [197, 197] on li "Informations" at bounding box center [202, 201] width 74 height 30
select select
select index
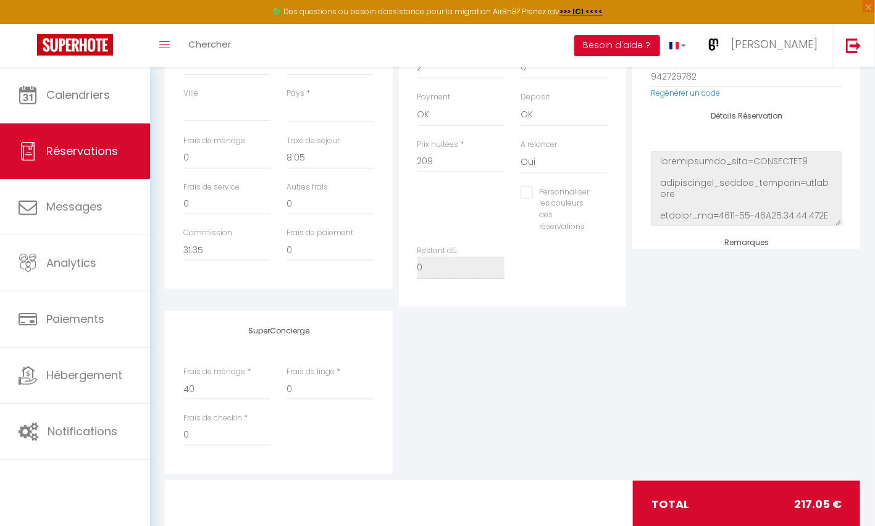
scroll to position [383, 0]
click at [526, 190] on input "Personnaliser les couleurs des réservations" at bounding box center [557, 191] width 72 height 12
checkbox input "true"
select select
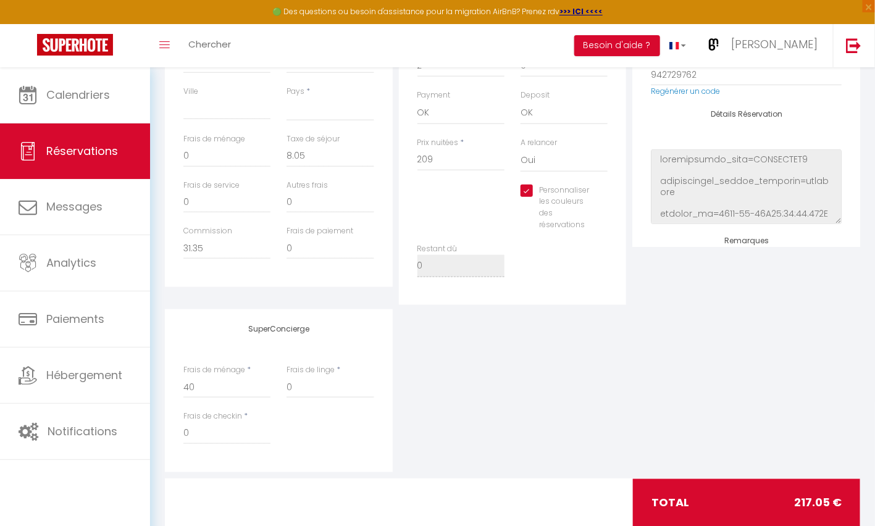
select select
select index
click at [608, 206] on span at bounding box center [610, 206] width 10 height 10
select select
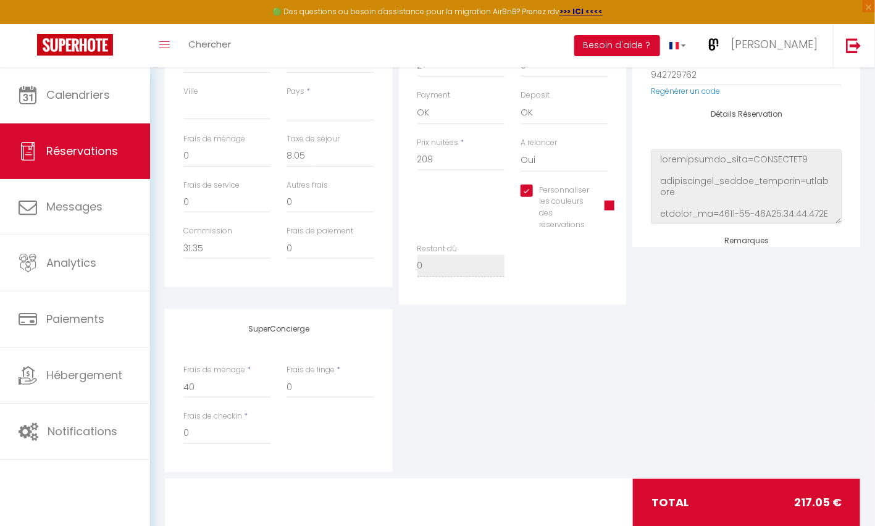
select select
select index
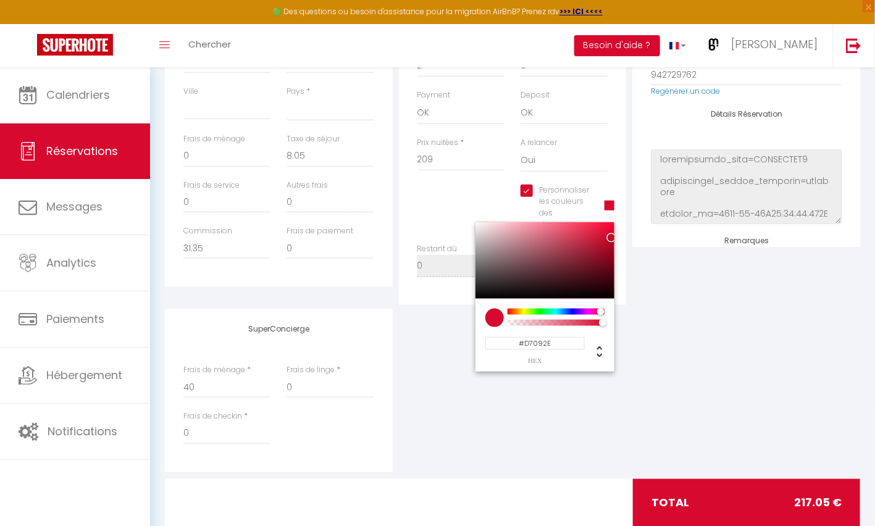
select select
select index
type input "#3609D7"
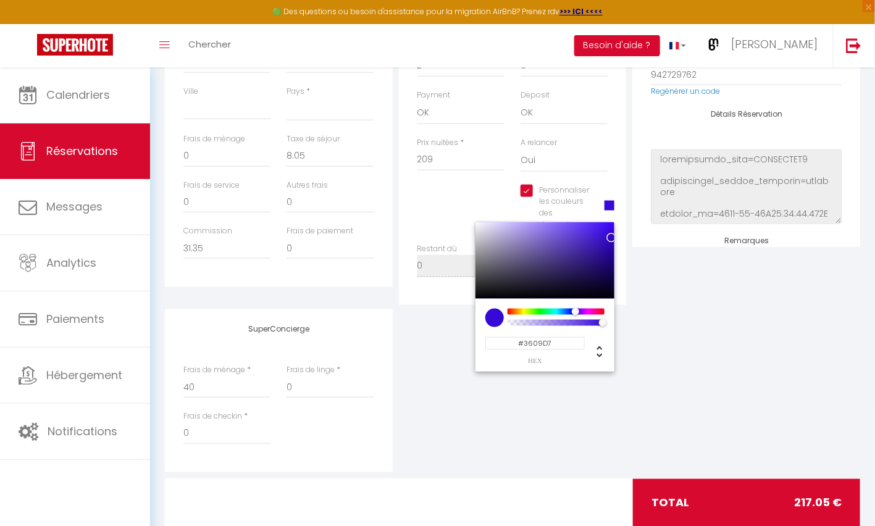
click at [574, 311] on div at bounding box center [556, 312] width 94 height 6
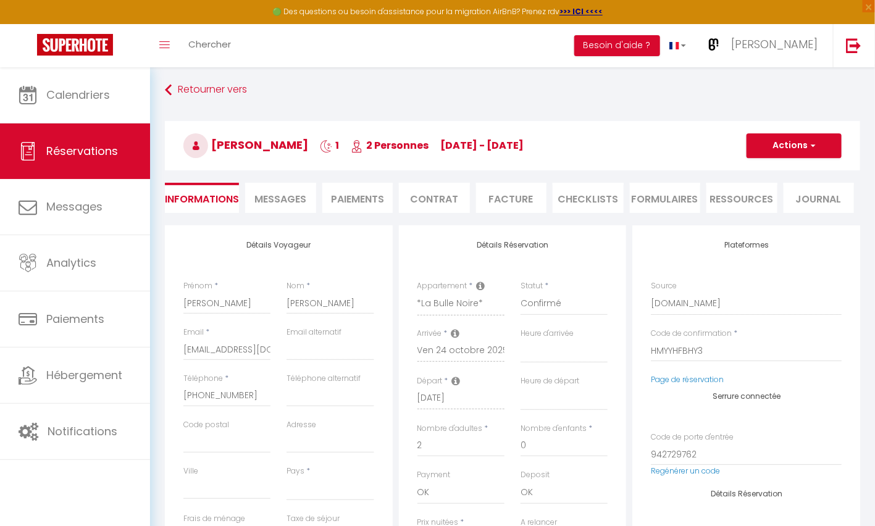
scroll to position [0, 0]
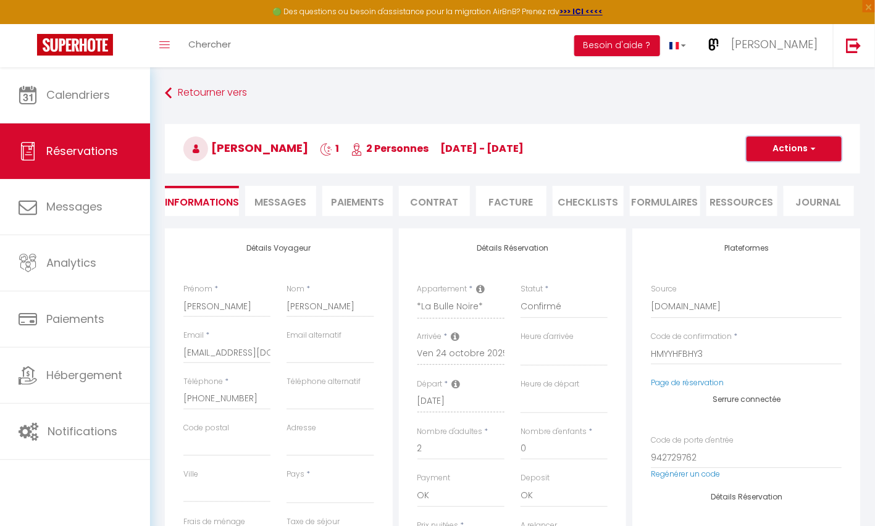
click at [812, 149] on span "button" at bounding box center [811, 148] width 7 height 11
click at [779, 175] on link "Enregistrer" at bounding box center [782, 176] width 98 height 16
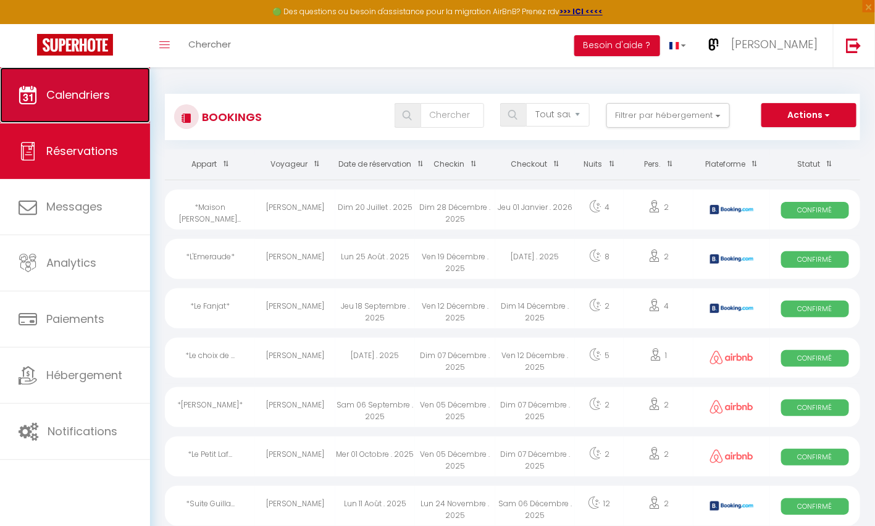
click at [89, 93] on span "Calendriers" at bounding box center [78, 94] width 64 height 15
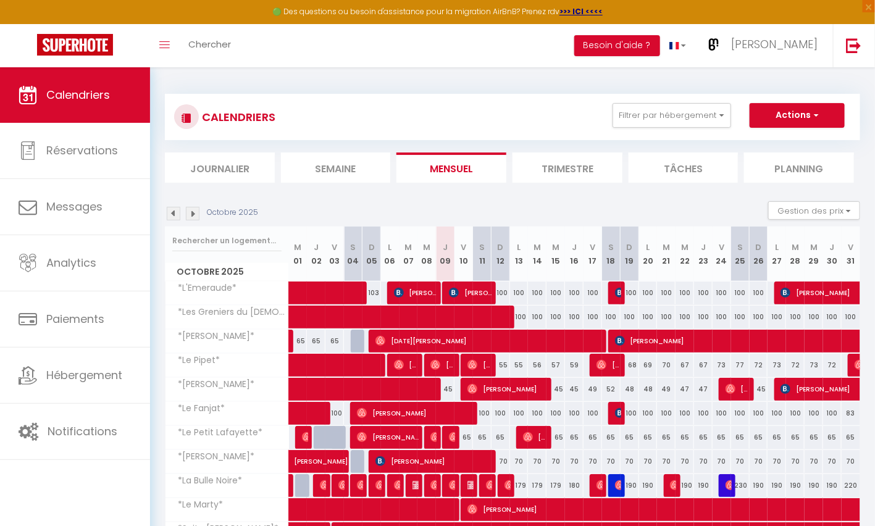
scroll to position [115, 0]
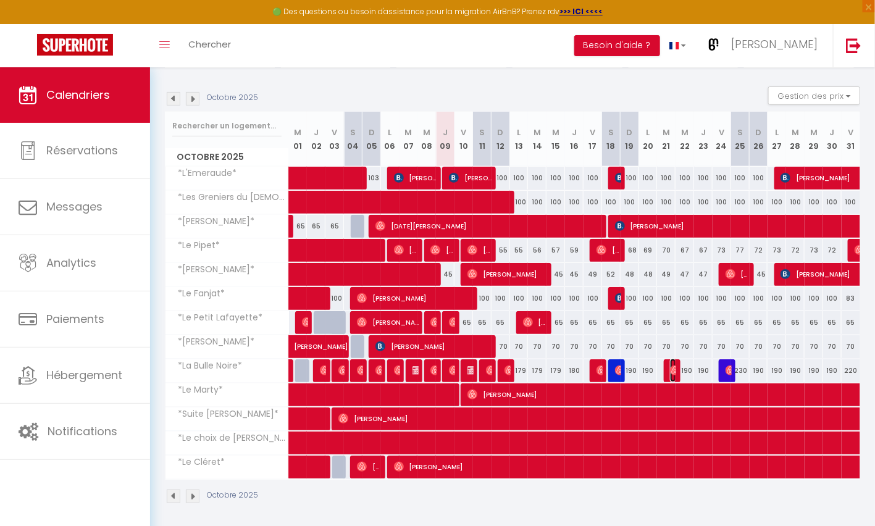
click at [672, 367] on img at bounding box center [675, 371] width 10 height 10
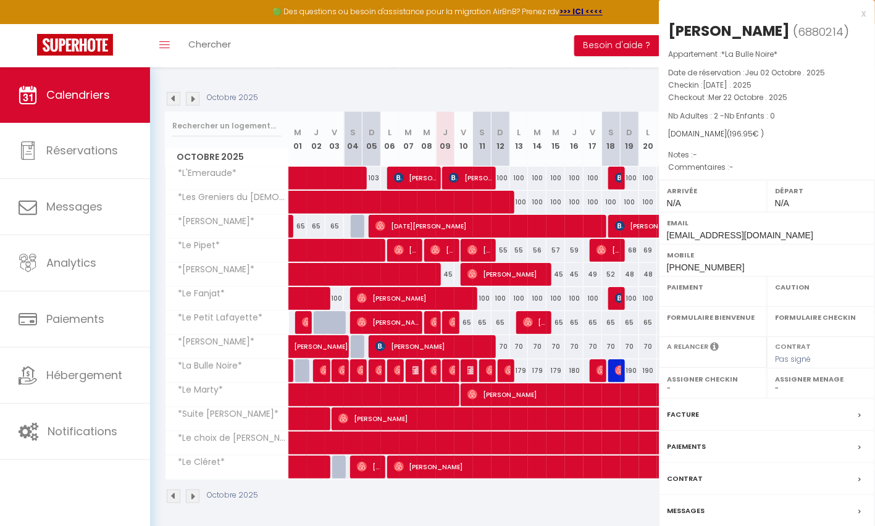
select select "OK"
select select "0"
select select "1"
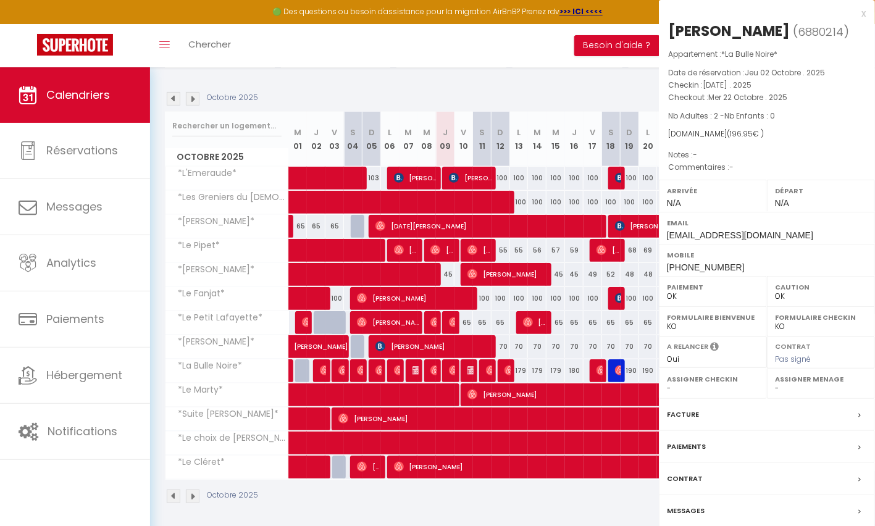
select select
select select "37545"
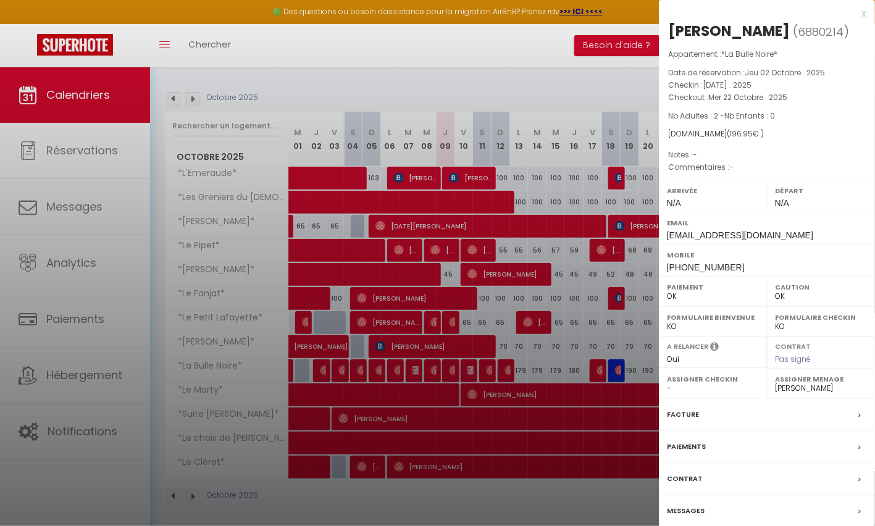
click at [681, 505] on label "Messages" at bounding box center [686, 511] width 38 height 13
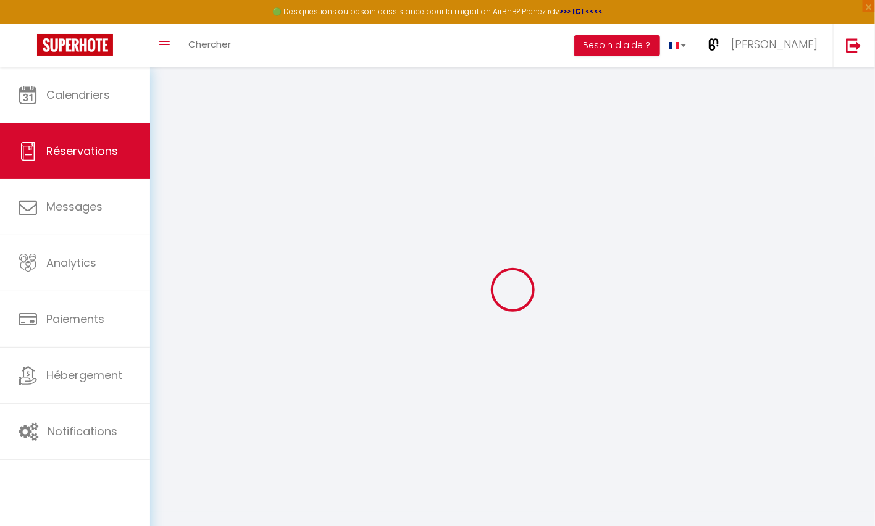
select select
checkbox input "false"
select index
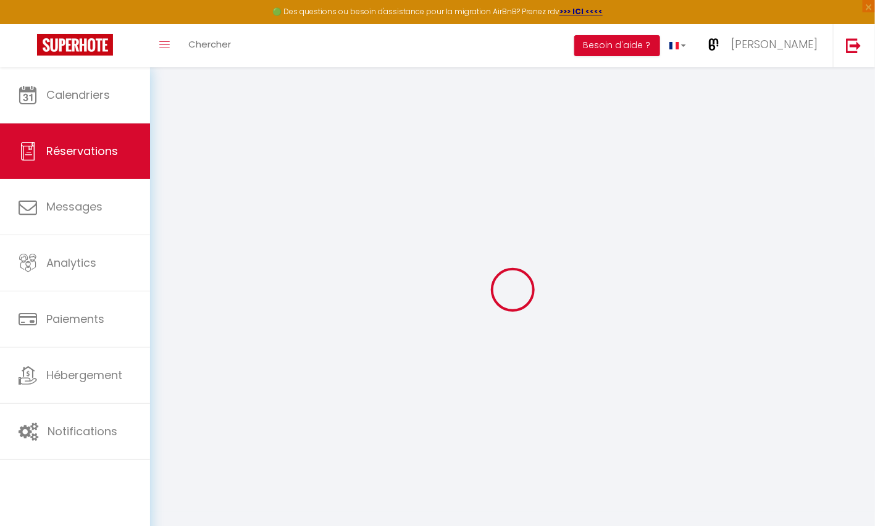
select select
checkbox input "false"
select index
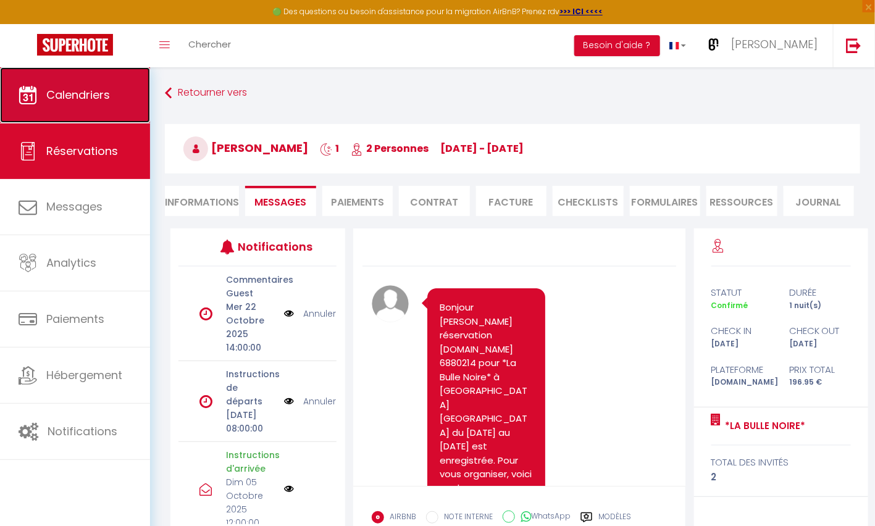
click at [106, 91] on span "Calendriers" at bounding box center [78, 94] width 64 height 15
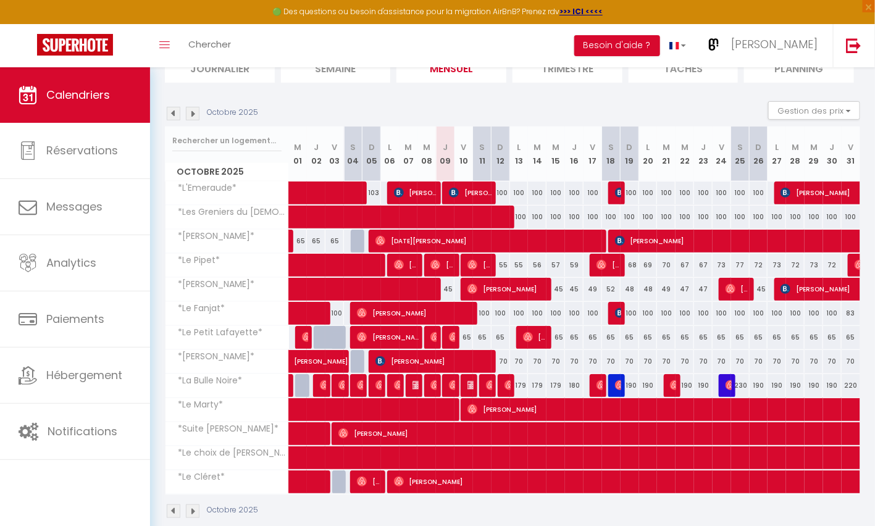
scroll to position [110, 0]
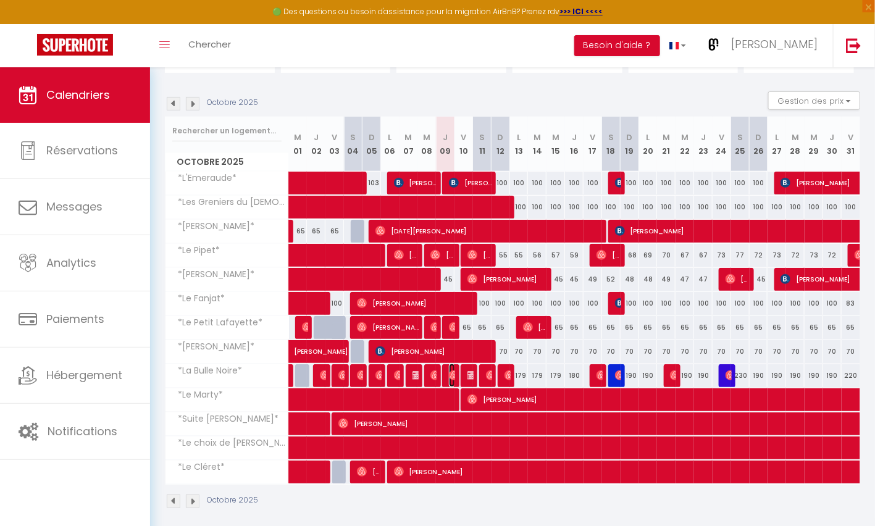
click at [449, 371] on img at bounding box center [454, 376] width 10 height 10
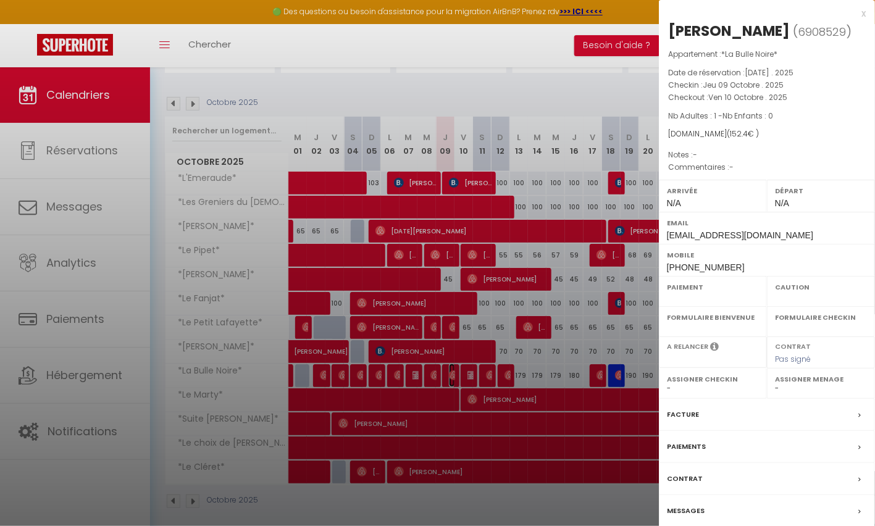
select select "OK"
select select "0"
select select "1"
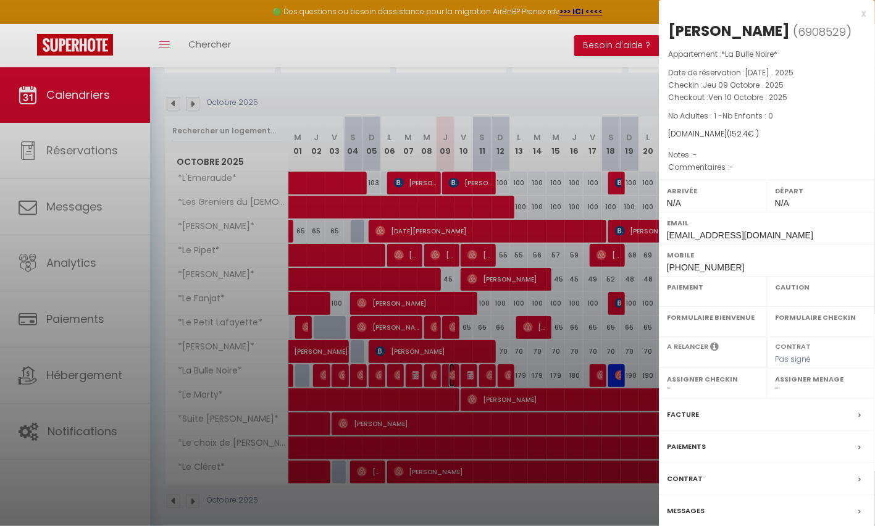
select select
click at [862, 12] on div "x" at bounding box center [762, 13] width 207 height 15
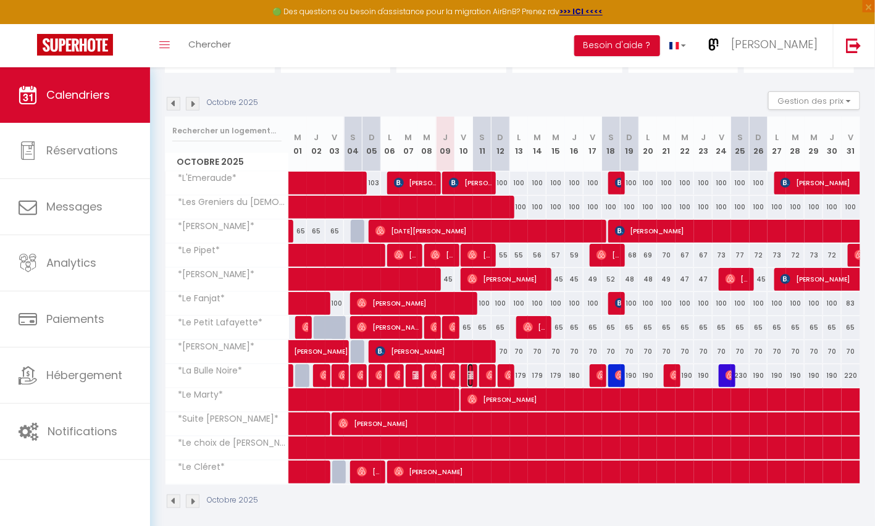
click at [470, 371] on img at bounding box center [472, 376] width 10 height 10
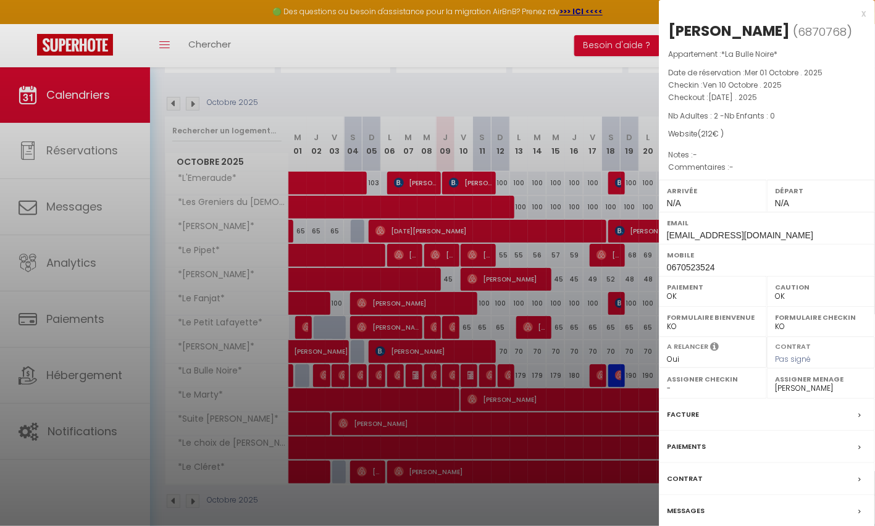
click at [864, 11] on div "x" at bounding box center [762, 13] width 207 height 15
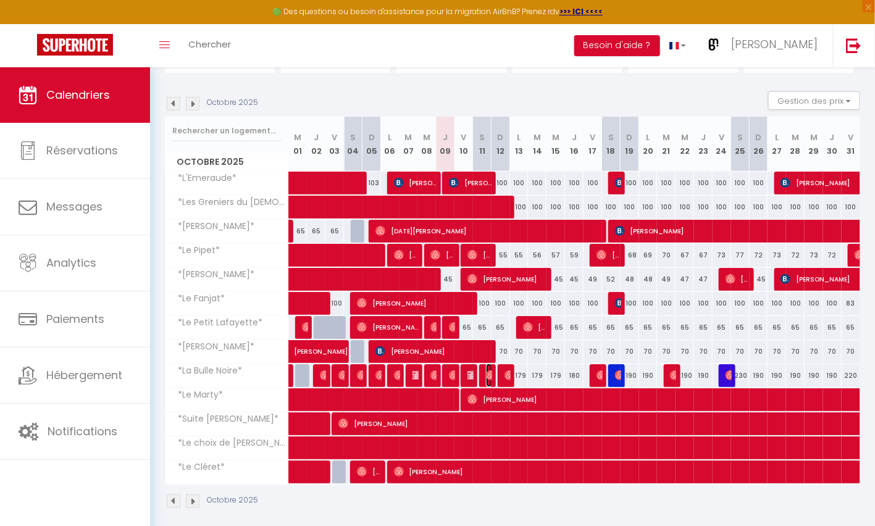
click at [488, 374] on img at bounding box center [491, 376] width 10 height 10
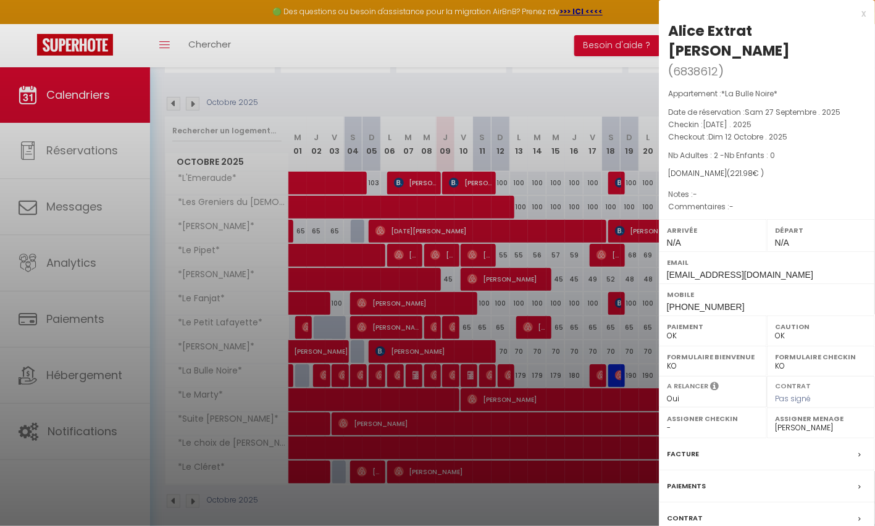
click at [864, 14] on div "x" at bounding box center [762, 13] width 207 height 15
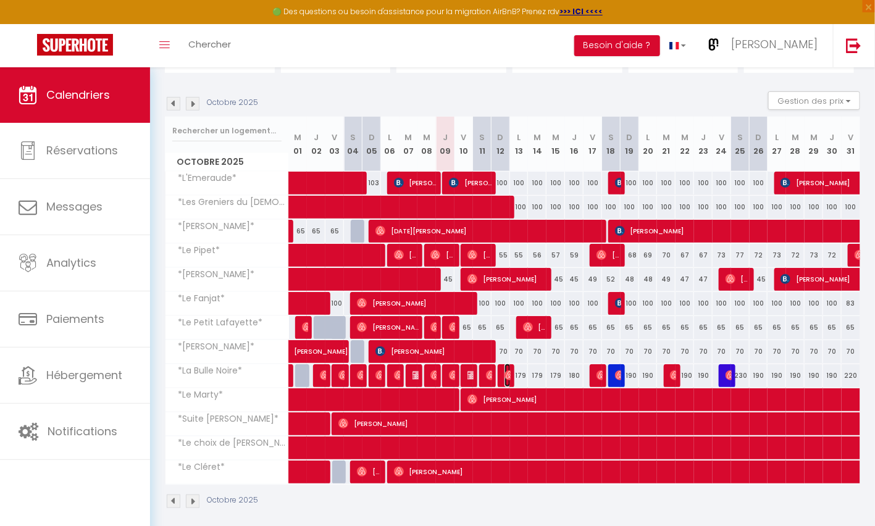
click at [505, 371] on img at bounding box center [510, 376] width 10 height 10
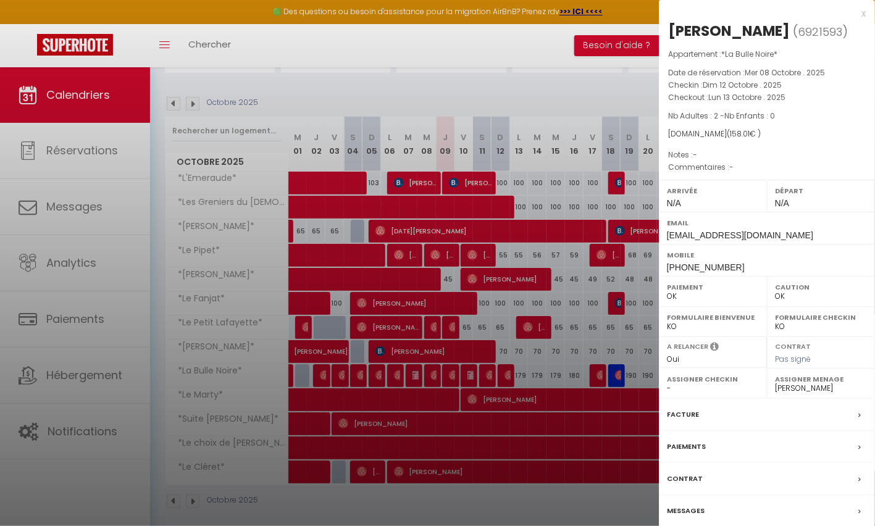
click at [865, 14] on div "x" at bounding box center [762, 13] width 207 height 15
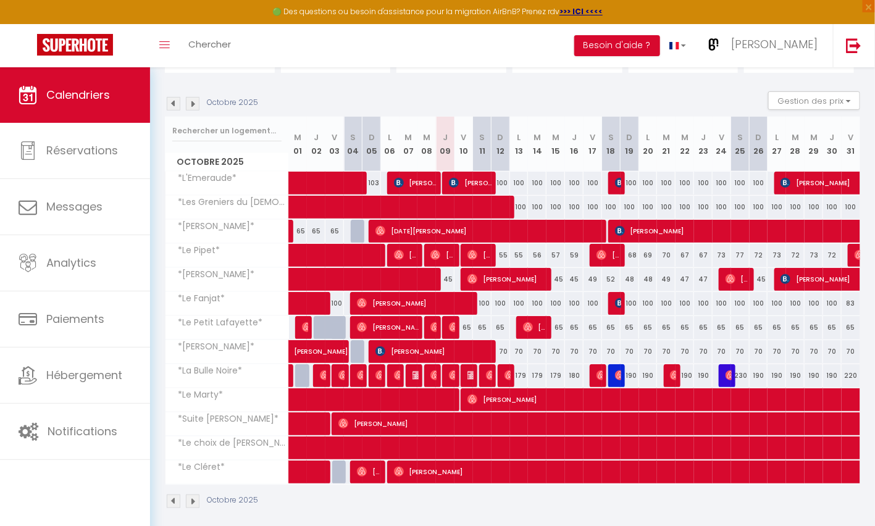
scroll to position [94, 0]
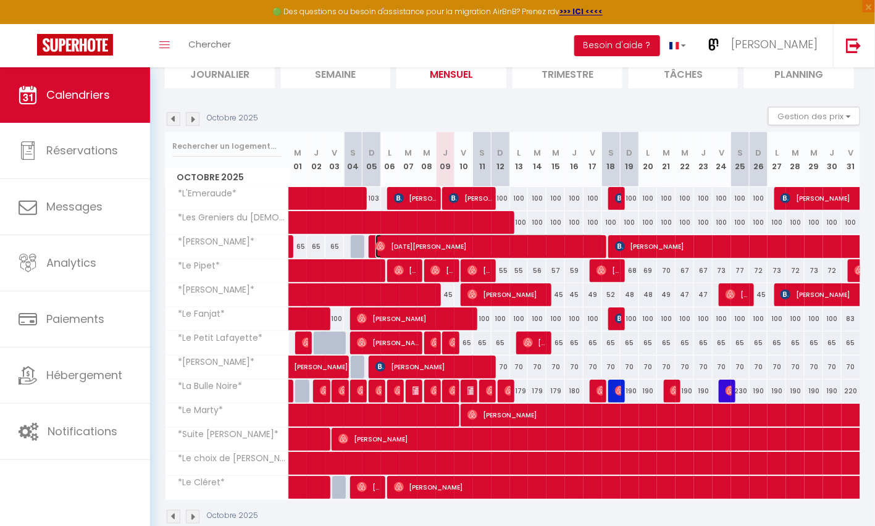
click at [467, 241] on span "[DATE][PERSON_NAME]" at bounding box center [489, 246] width 228 height 23
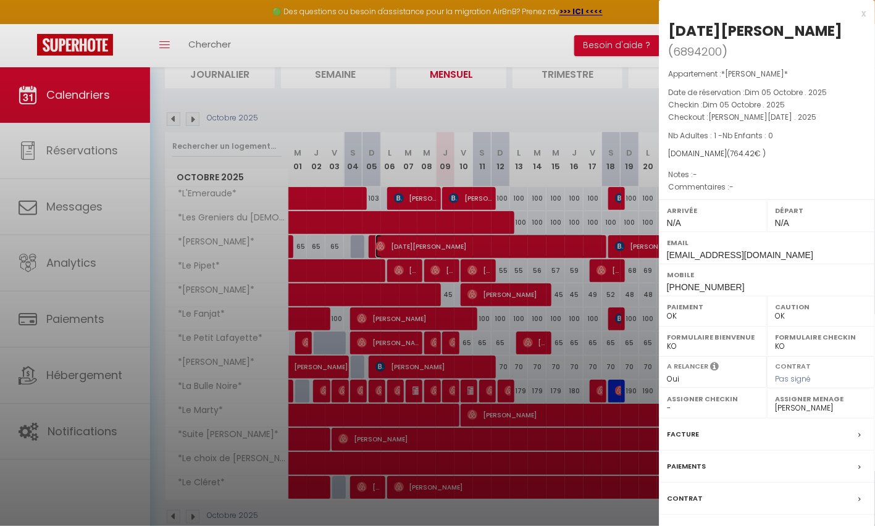
select select "42009"
click at [863, 14] on div "x" at bounding box center [762, 13] width 207 height 15
